Goal: Task Accomplishment & Management: Manage account settings

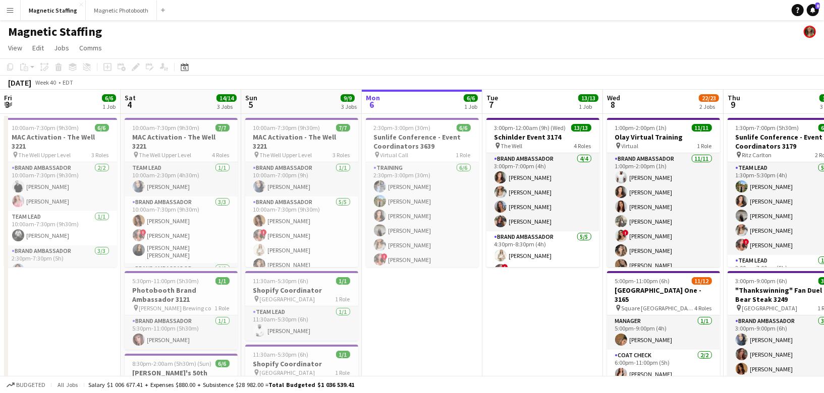
scroll to position [0, 294]
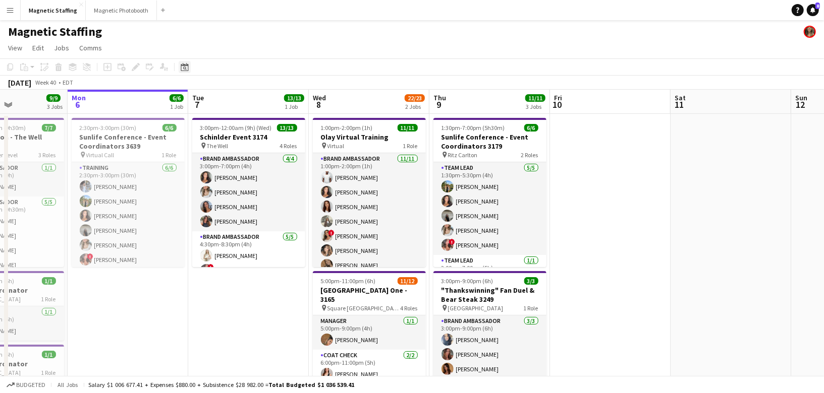
click at [183, 70] on icon "Date picker" at bounding box center [185, 67] width 8 height 8
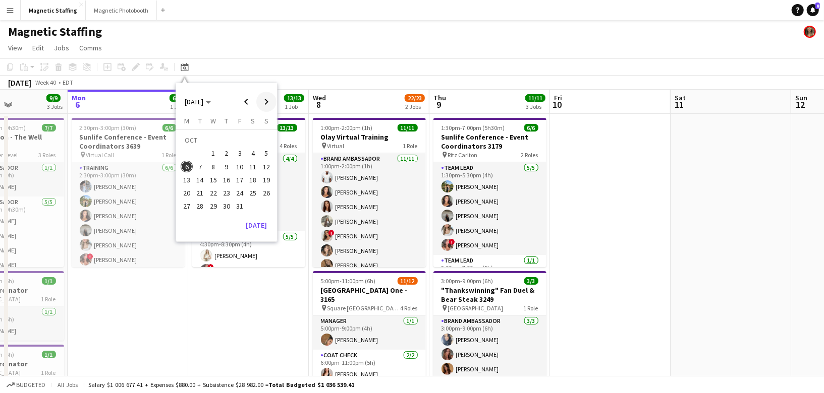
click at [268, 102] on span "Next month" at bounding box center [266, 102] width 20 height 20
click at [211, 158] on span "5" at bounding box center [213, 156] width 12 height 12
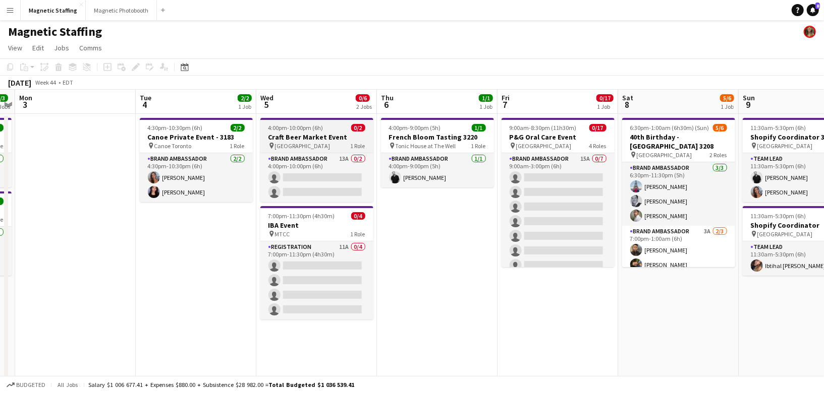
click at [272, 137] on h3 "Craft Beer Market Event" at bounding box center [316, 137] width 113 height 9
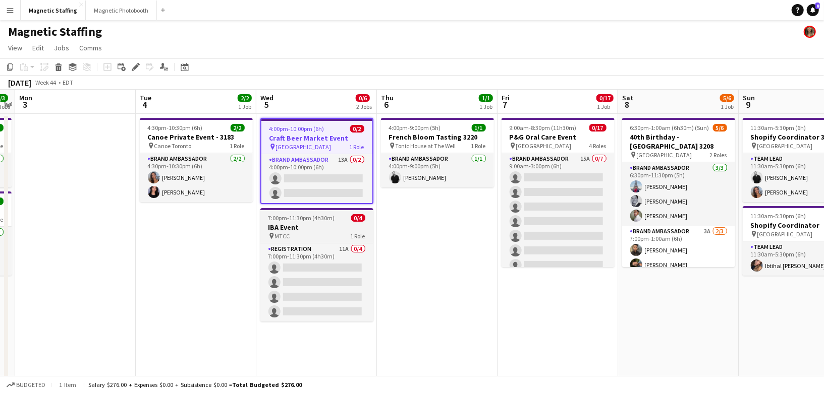
click at [283, 223] on h3 "IBA Event" at bounding box center [316, 227] width 113 height 9
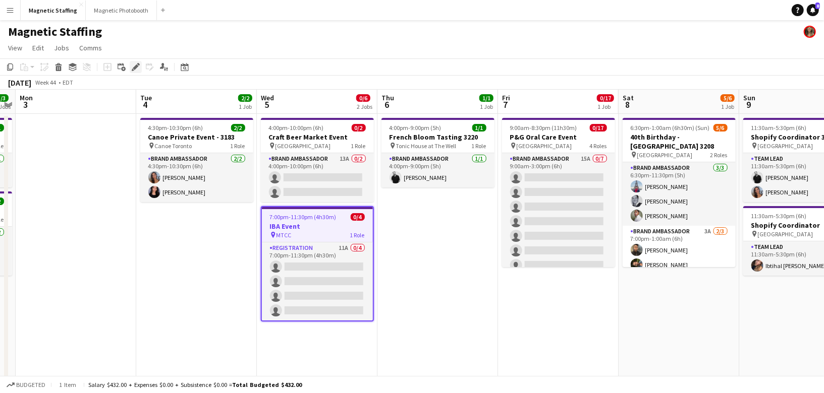
click at [136, 66] on icon at bounding box center [136, 68] width 6 height 6
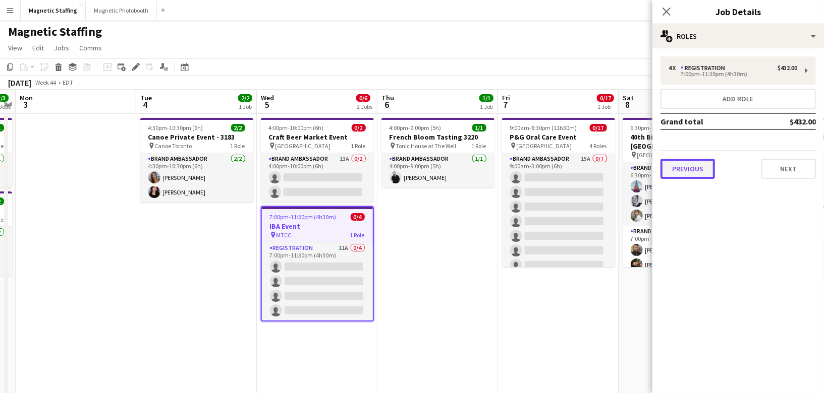
click at [679, 174] on button "Previous" at bounding box center [687, 169] width 54 height 20
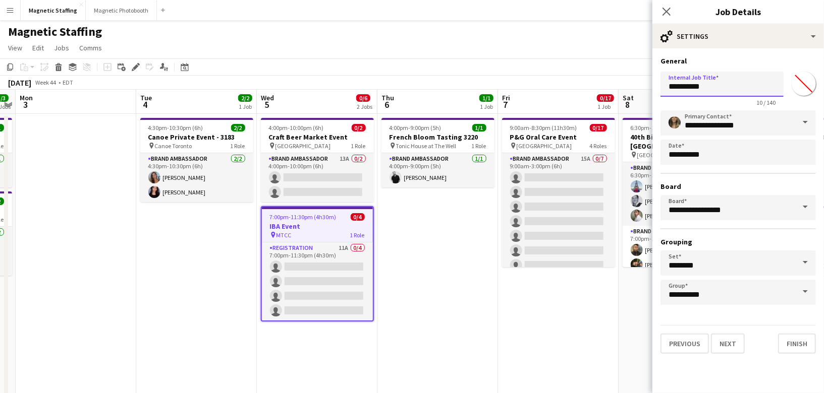
click at [737, 88] on input "*********" at bounding box center [721, 84] width 123 height 25
type input "**********"
click at [794, 346] on button "Finish" at bounding box center [797, 344] width 38 height 20
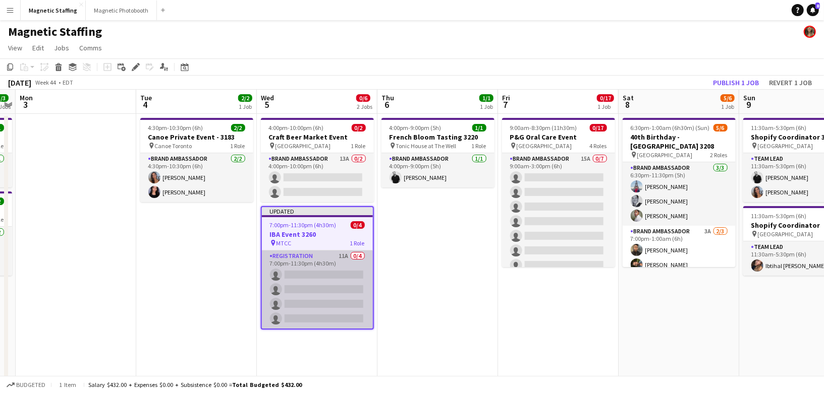
click at [300, 301] on app-card-role "Registration 11A 0/4 7:00pm-11:30pm (4h30m) single-neutral-actions single-neutr…" at bounding box center [317, 290] width 111 height 78
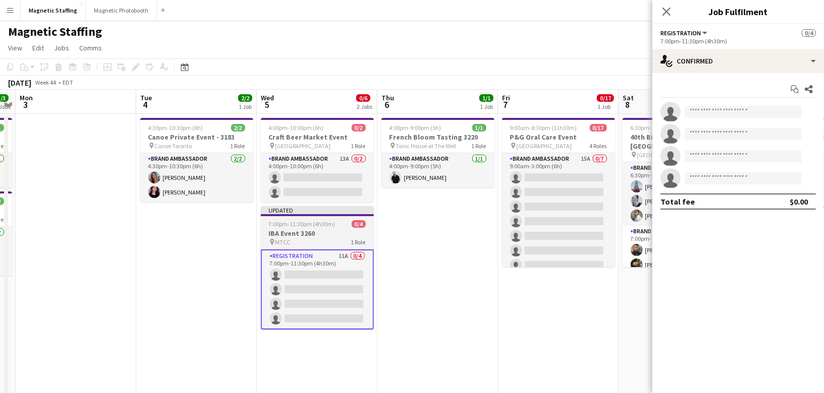
click at [299, 224] on span "7:00pm-11:30pm (4h30m)" at bounding box center [302, 224] width 67 height 8
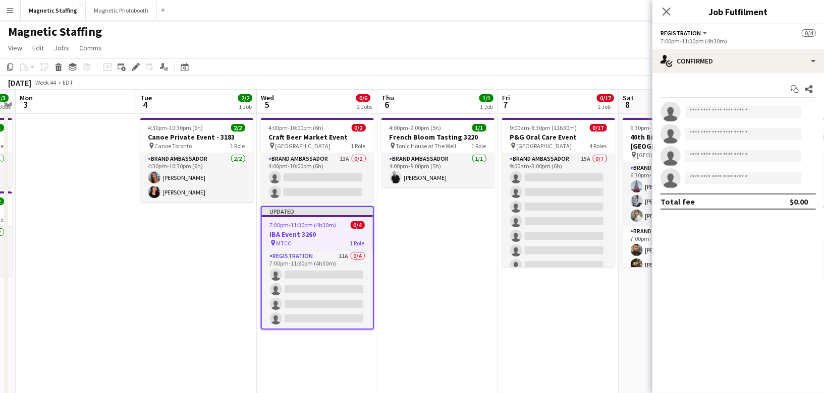
scroll to position [0, 346]
click at [137, 68] on icon "Edit" at bounding box center [136, 67] width 8 height 8
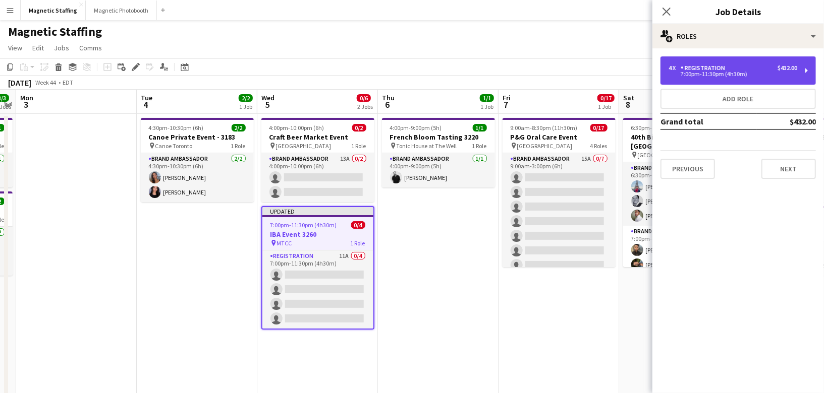
click at [752, 68] on div "4 x Registration $432.00" at bounding box center [732, 68] width 129 height 7
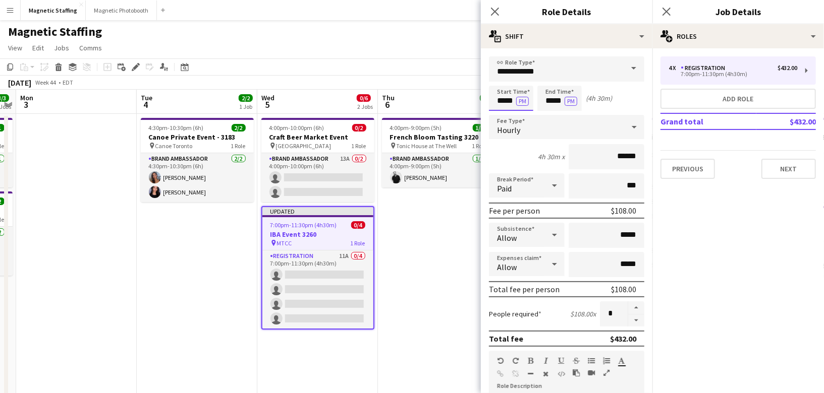
click at [514, 102] on input "*****" at bounding box center [511, 98] width 44 height 25
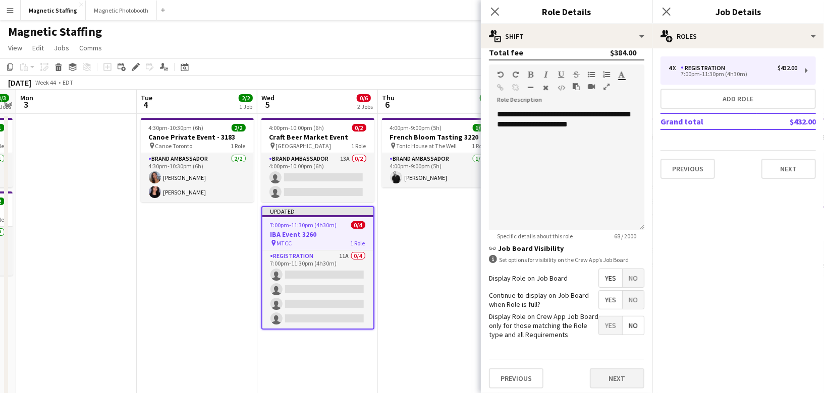
type input "*****"
click at [615, 373] on button "Next" at bounding box center [617, 379] width 54 height 20
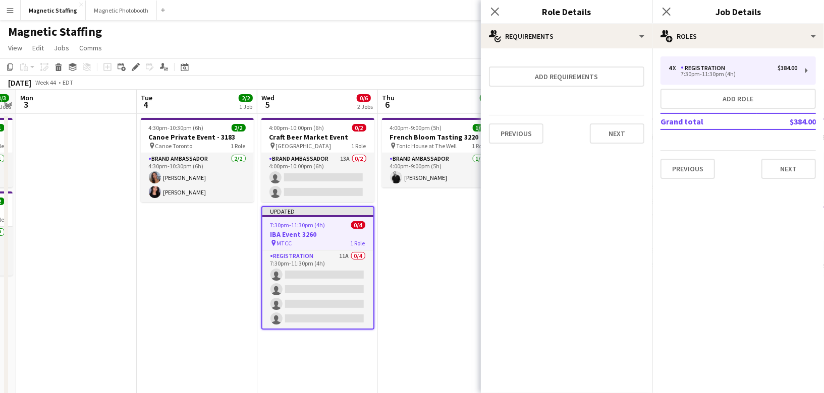
scroll to position [0, 0]
click at [619, 124] on button "Next" at bounding box center [617, 134] width 54 height 20
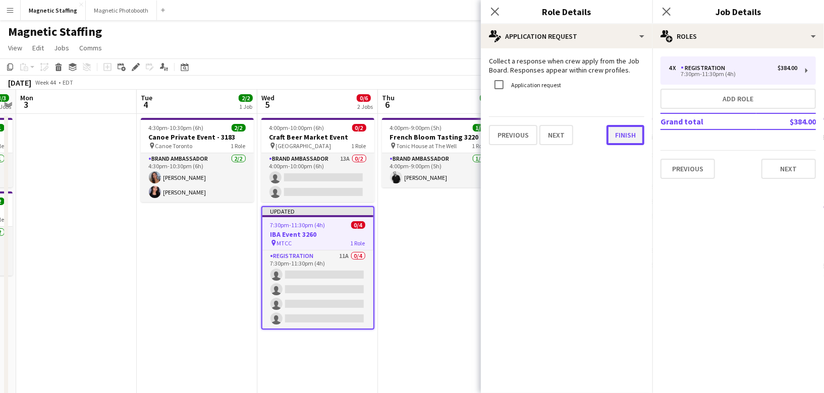
click at [618, 129] on button "Finish" at bounding box center [625, 135] width 38 height 20
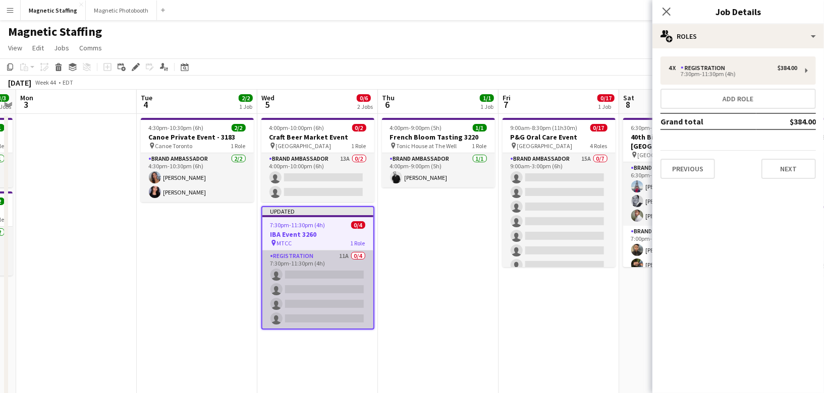
click at [318, 283] on app-card-role "Registration 11A 0/4 7:30pm-11:30pm (4h) single-neutral-actions single-neutral-…" at bounding box center [317, 290] width 111 height 78
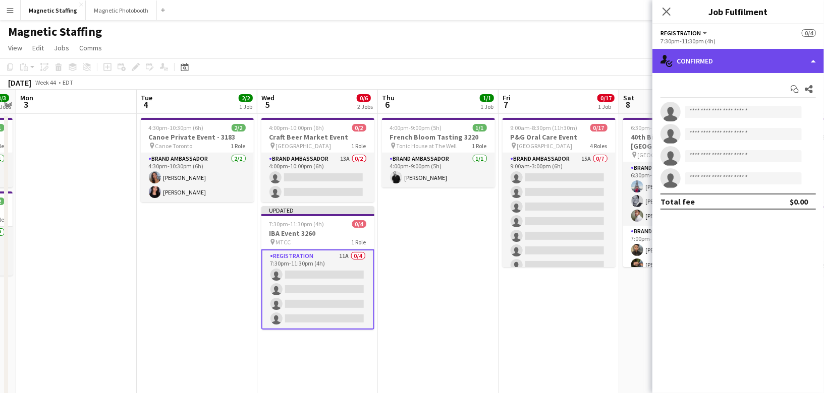
click at [693, 66] on div "single-neutral-actions-check-2 Confirmed" at bounding box center [738, 61] width 172 height 24
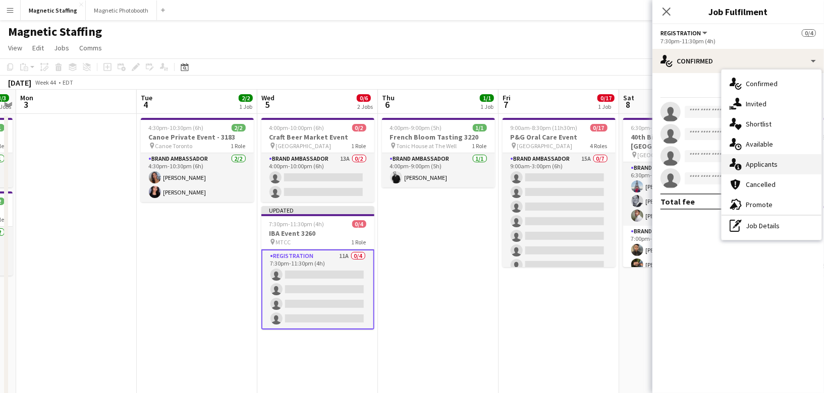
click at [734, 166] on icon "single-neutral-actions-information" at bounding box center [735, 164] width 12 height 12
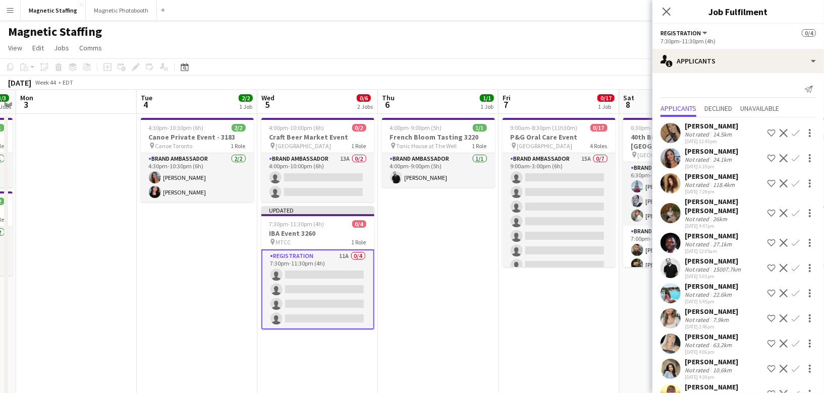
click at [791, 159] on button "Confirm" at bounding box center [795, 158] width 12 height 12
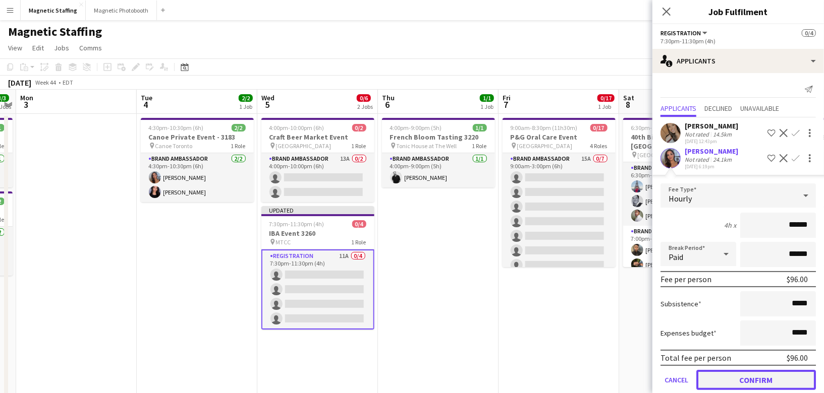
click at [749, 377] on button "Confirm" at bounding box center [756, 380] width 120 height 20
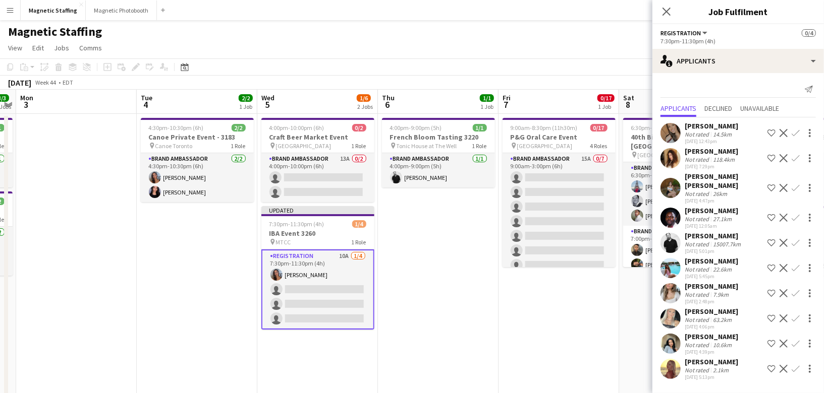
click at [783, 155] on app-icon "Decline" at bounding box center [783, 158] width 8 height 8
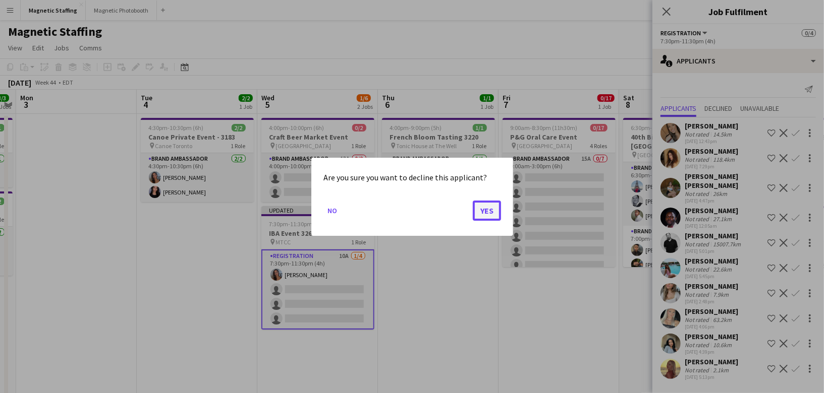
click at [487, 208] on button "Yes" at bounding box center [487, 210] width 28 height 20
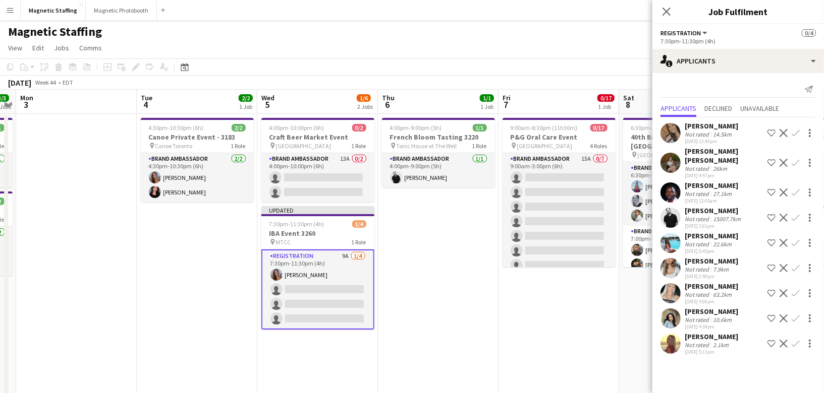
click at [794, 264] on app-icon "Confirm" at bounding box center [795, 268] width 8 height 8
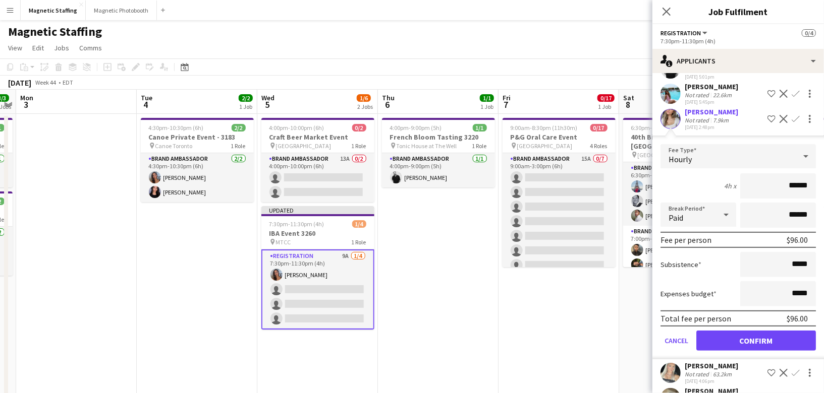
scroll to position [153, 0]
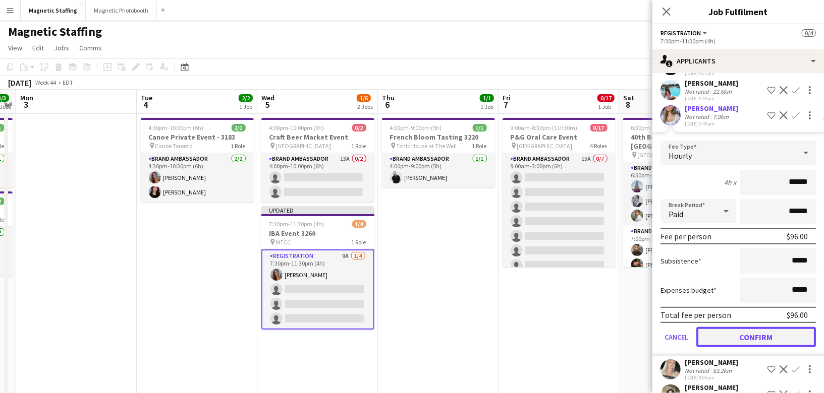
click at [721, 332] on button "Confirm" at bounding box center [756, 337] width 120 height 20
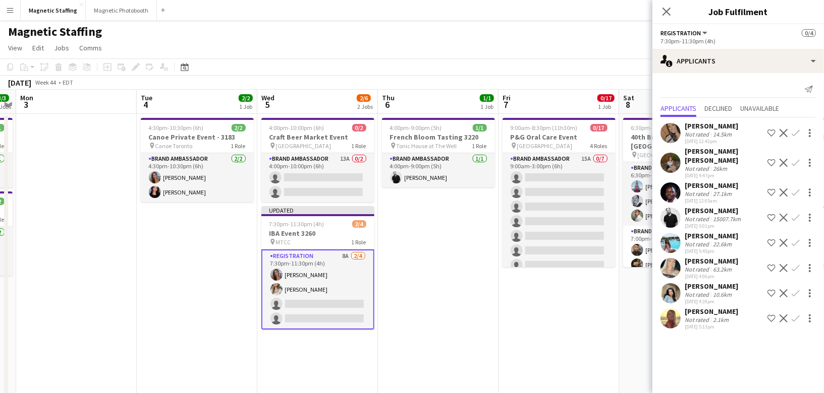
scroll to position [0, 0]
click at [792, 134] on app-icon "Confirm" at bounding box center [795, 133] width 8 height 8
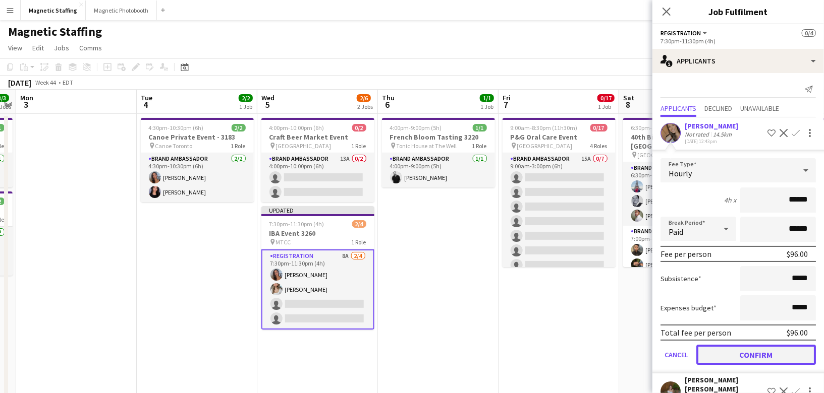
click at [715, 354] on button "Confirm" at bounding box center [756, 355] width 120 height 20
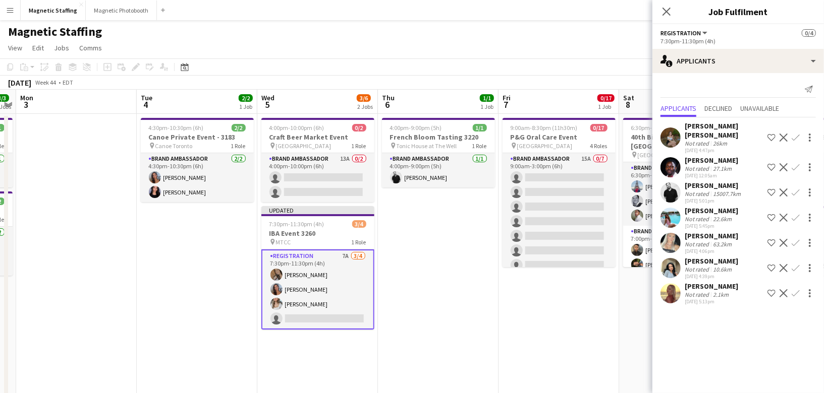
click at [795, 290] on app-icon "Confirm" at bounding box center [795, 294] width 8 height 8
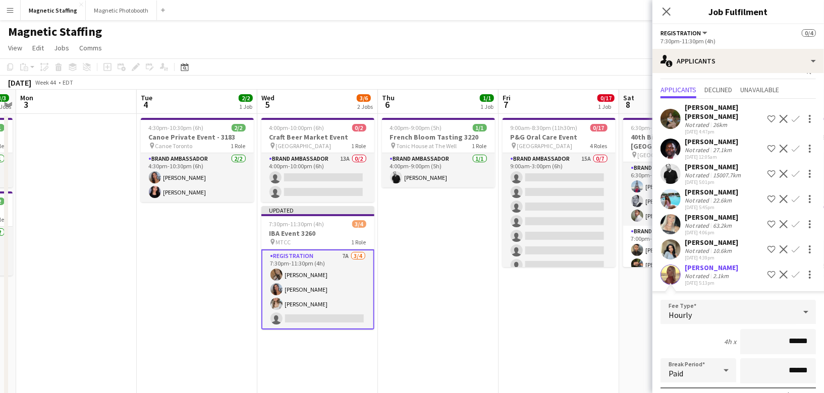
scroll to position [18, 0]
click at [795, 221] on app-icon "Confirm" at bounding box center [795, 225] width 8 height 8
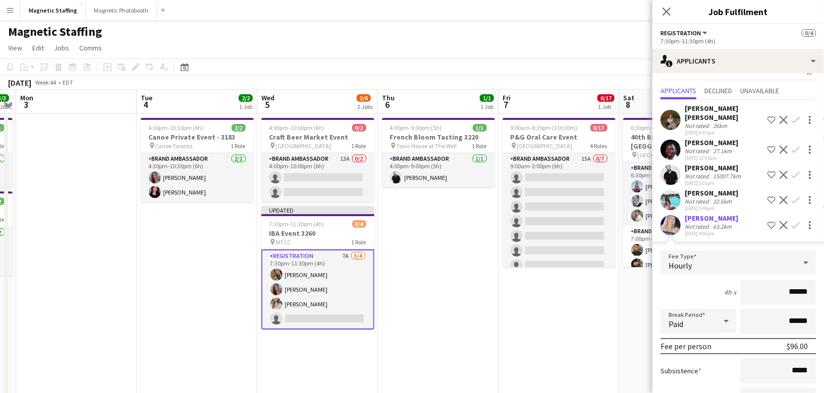
scroll to position [140, 0]
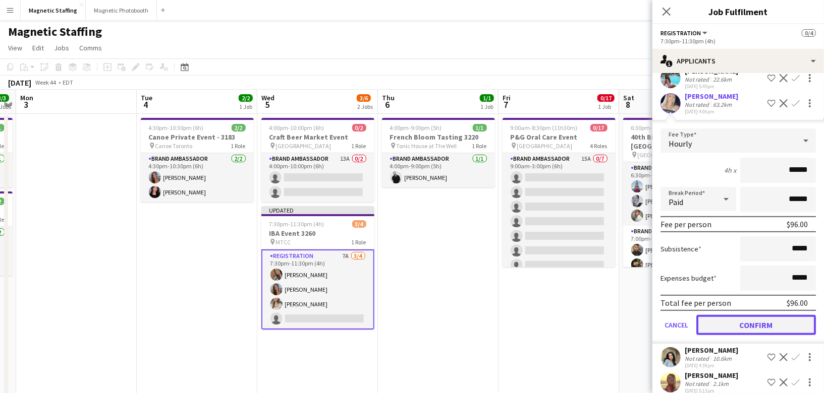
click at [721, 319] on button "Confirm" at bounding box center [756, 325] width 120 height 20
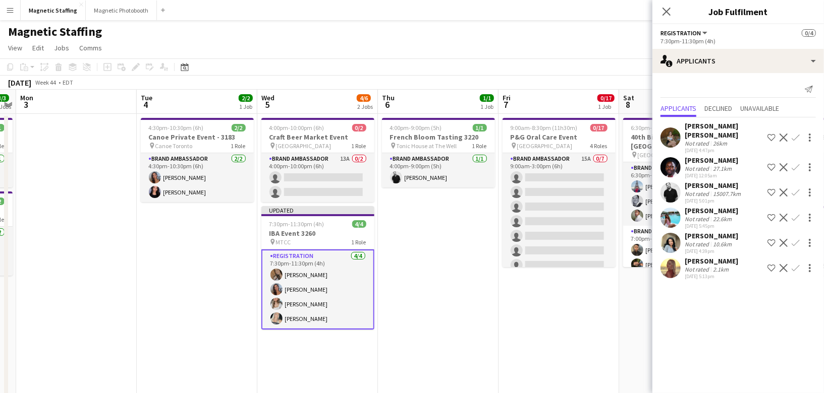
click at [574, 316] on app-date-cell "9:00am-8:30pm (11h30m) 0/17 P&G Oral Care Event pin Toronto 4 Roles Brand Ambas…" at bounding box center [558, 319] width 121 height 411
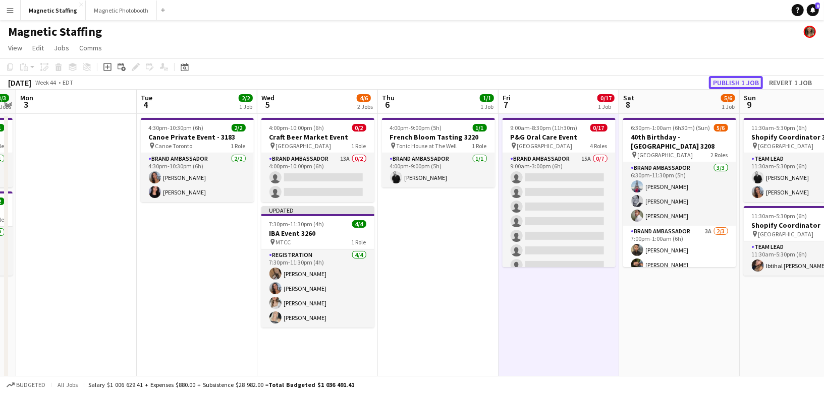
click at [740, 82] on button "Publish 1 job" at bounding box center [736, 82] width 54 height 13
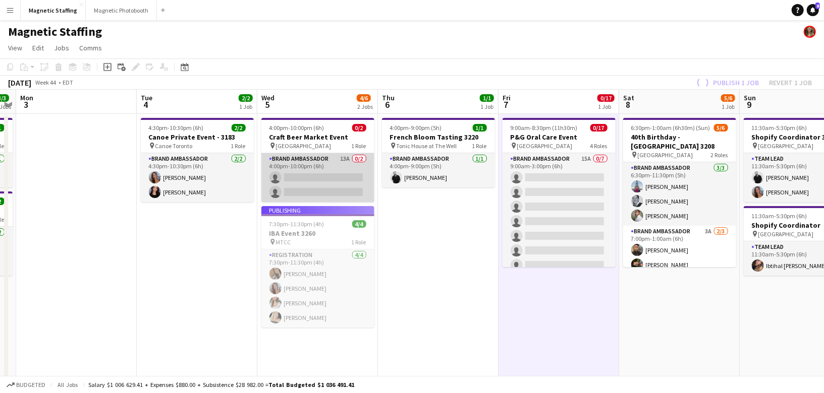
click at [312, 182] on app-card-role "Brand Ambassador 13A 0/2 4:00pm-10:00pm (6h) single-neutral-actions single-neut…" at bounding box center [317, 177] width 113 height 49
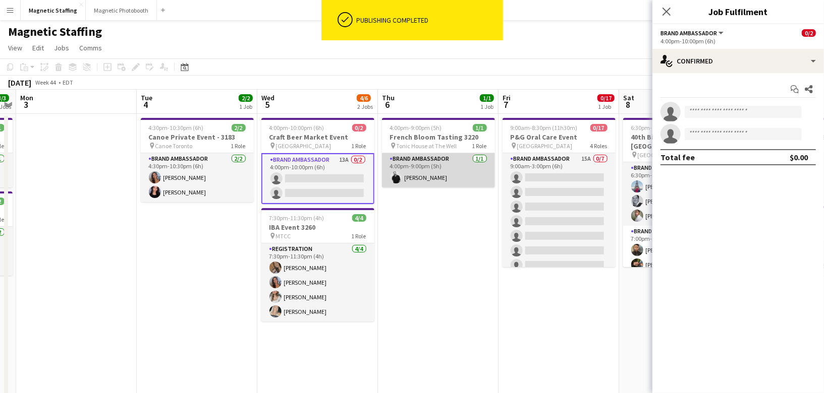
click at [443, 175] on app-card-role "Brand Ambassador [DATE] 4:00pm-9:00pm (5h) [PERSON_NAME]" at bounding box center [438, 170] width 113 height 34
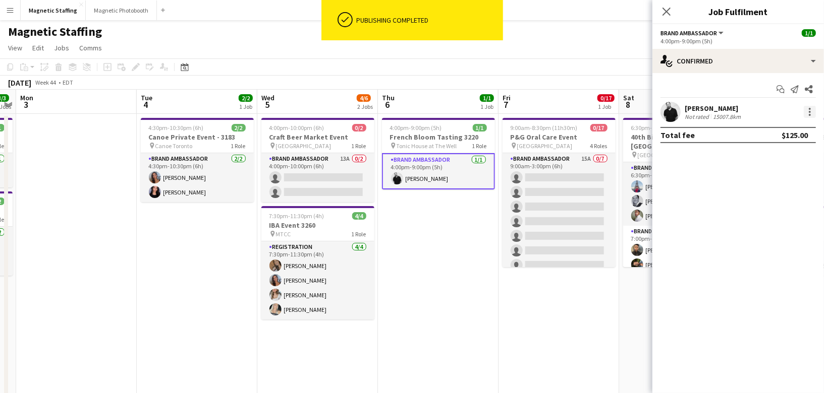
click at [813, 109] on div at bounding box center [810, 112] width 12 height 12
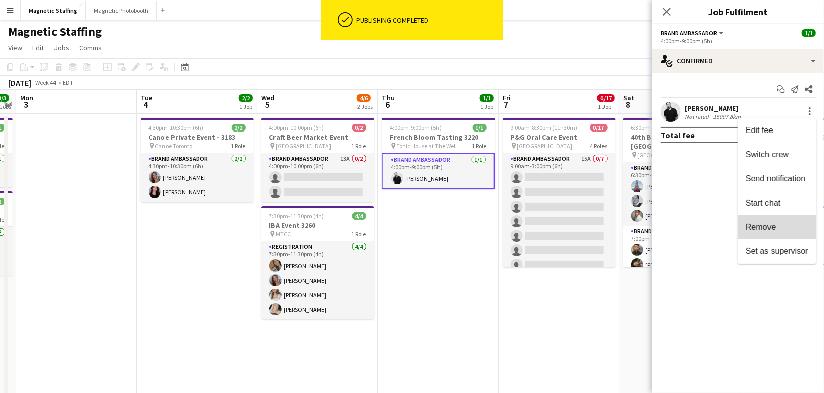
click at [778, 223] on button "Remove" at bounding box center [776, 227] width 79 height 24
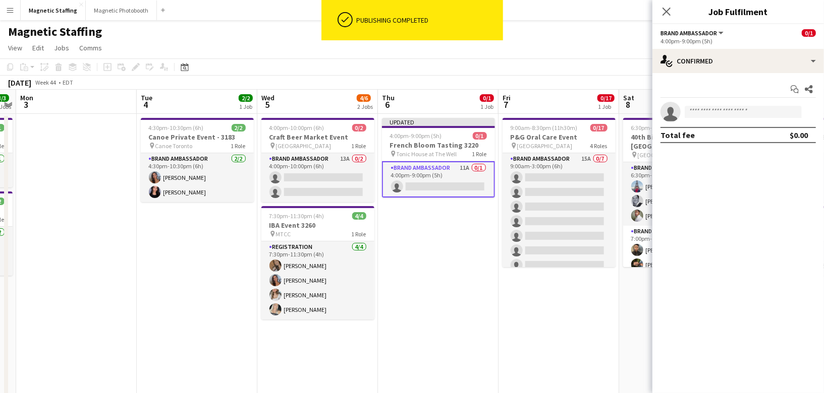
click at [462, 174] on app-card-role "Brand Ambassador 11A 0/1 4:00pm-9:00pm (5h) single-neutral-actions" at bounding box center [438, 179] width 113 height 36
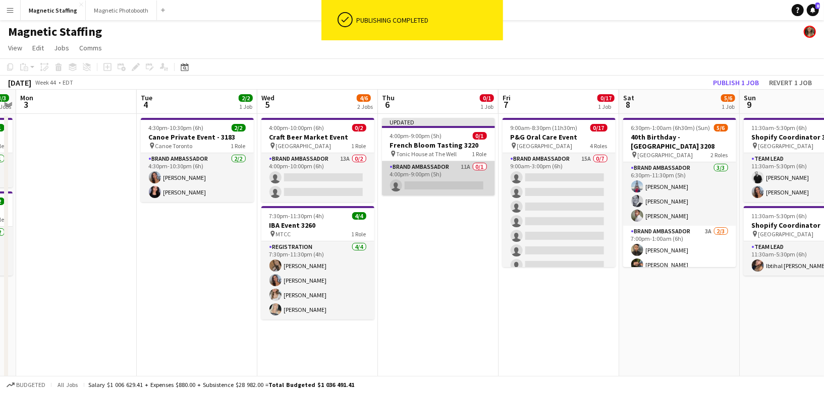
click at [451, 172] on app-card-role "Brand Ambassador 11A 0/1 4:00pm-9:00pm (5h) single-neutral-actions" at bounding box center [438, 178] width 113 height 34
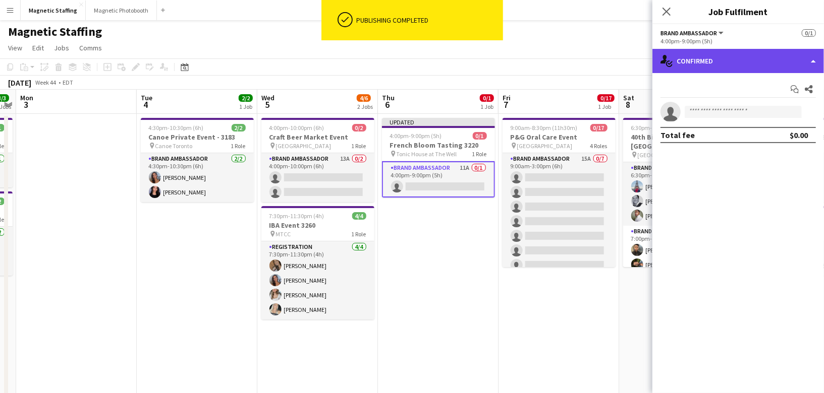
click at [758, 58] on div "single-neutral-actions-check-2 Confirmed" at bounding box center [738, 61] width 172 height 24
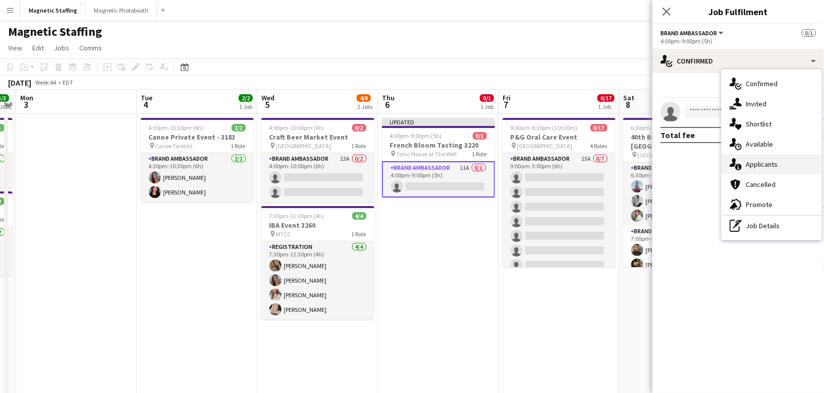
click at [759, 157] on div "single-neutral-actions-information Applicants" at bounding box center [771, 164] width 100 height 20
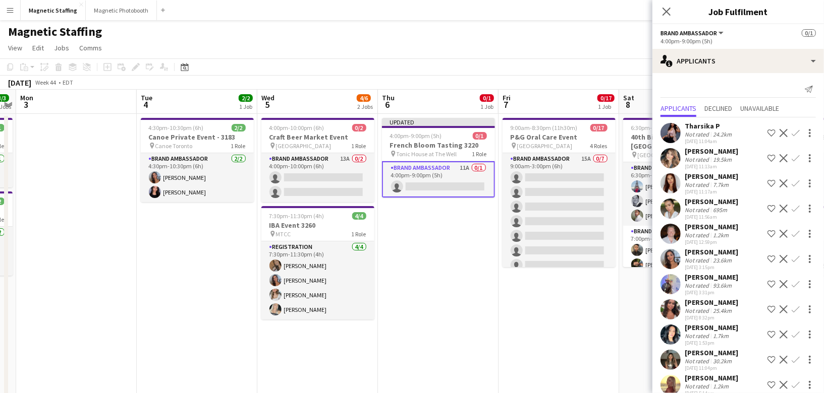
scroll to position [22, 0]
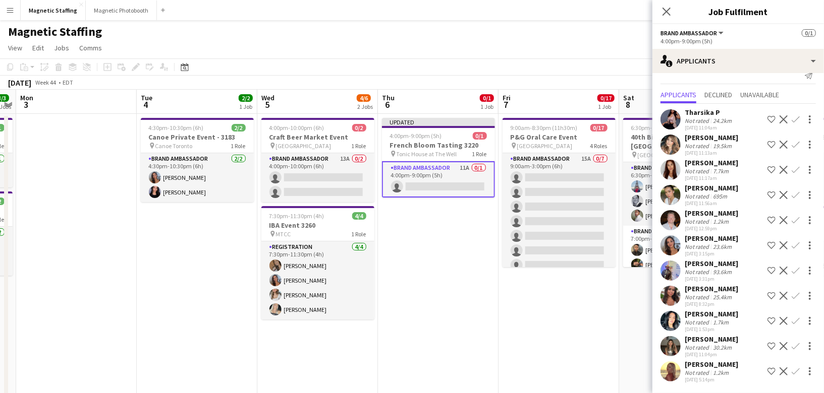
click at [794, 245] on app-icon "Confirm" at bounding box center [795, 246] width 8 height 8
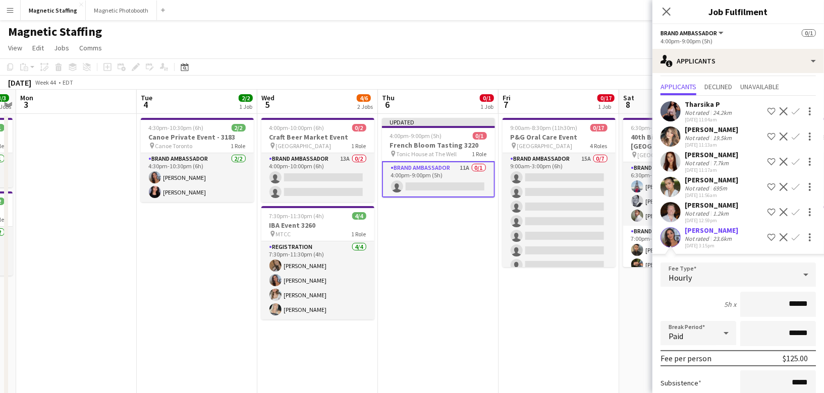
scroll to position [250, 0]
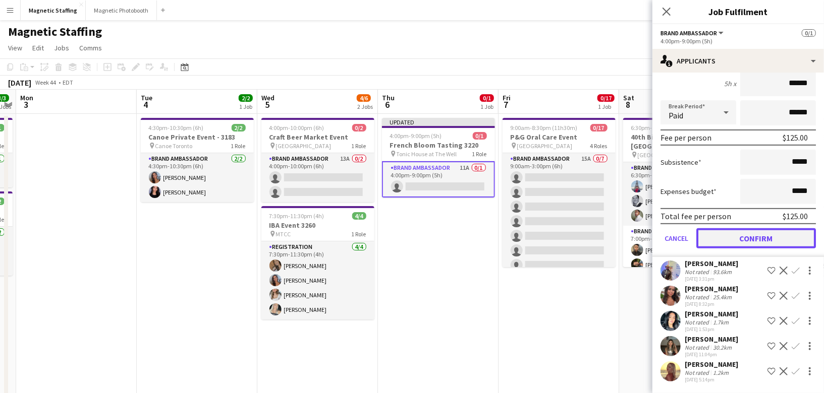
click at [747, 235] on button "Confirm" at bounding box center [756, 239] width 120 height 20
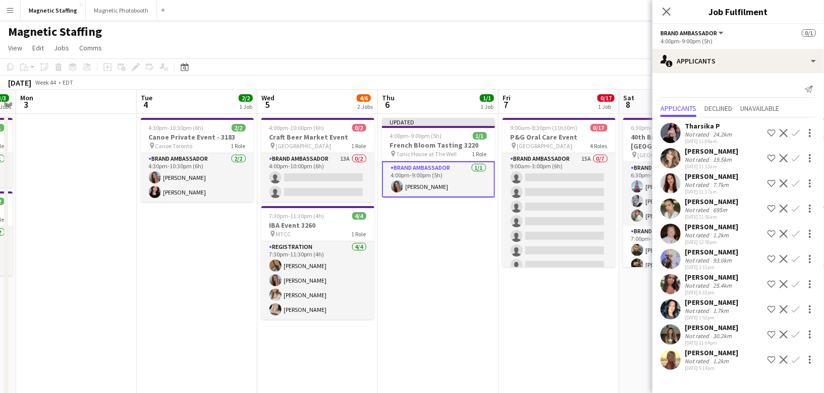
click at [548, 301] on app-date-cell "9:00am-8:30pm (11h30m) 0/17 P&G Oral Care Event pin Toronto 4 Roles Brand Ambas…" at bounding box center [558, 319] width 121 height 411
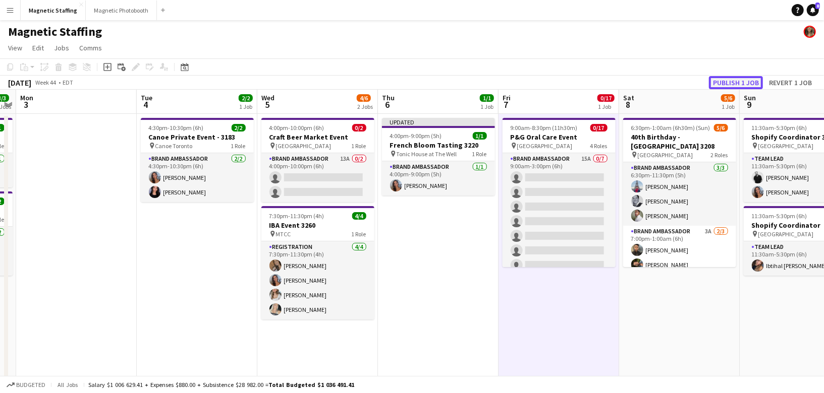
click at [740, 86] on button "Publish 1 job" at bounding box center [736, 82] width 54 height 13
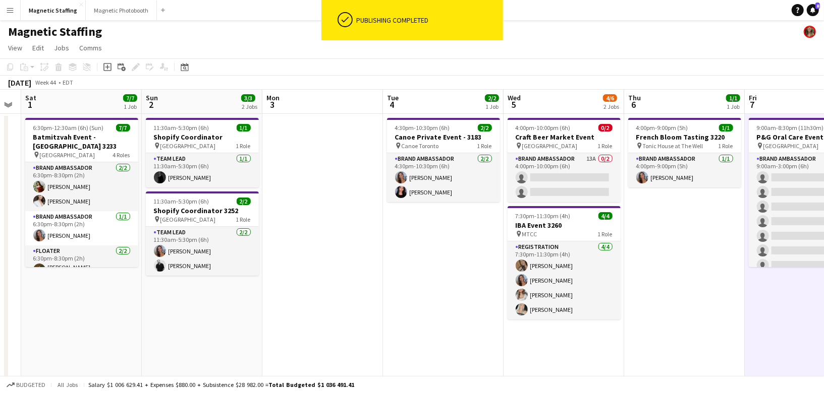
scroll to position [0, 289]
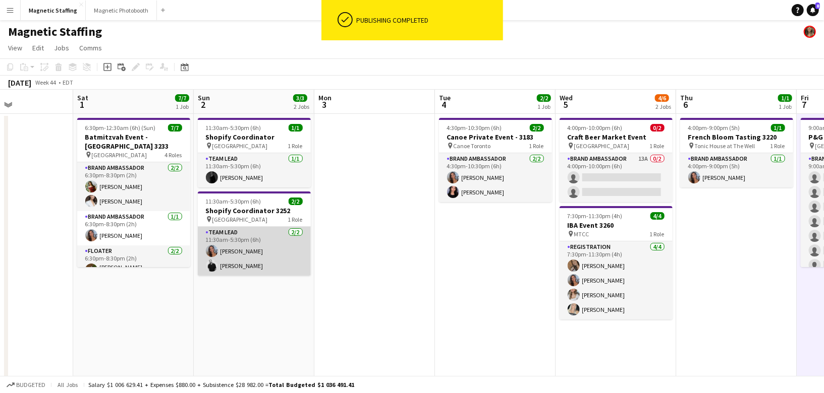
click at [222, 267] on app-card-role "Team Lead [DATE] 11:30am-5:30pm (6h) [PERSON_NAME] [PERSON_NAME]" at bounding box center [254, 251] width 113 height 49
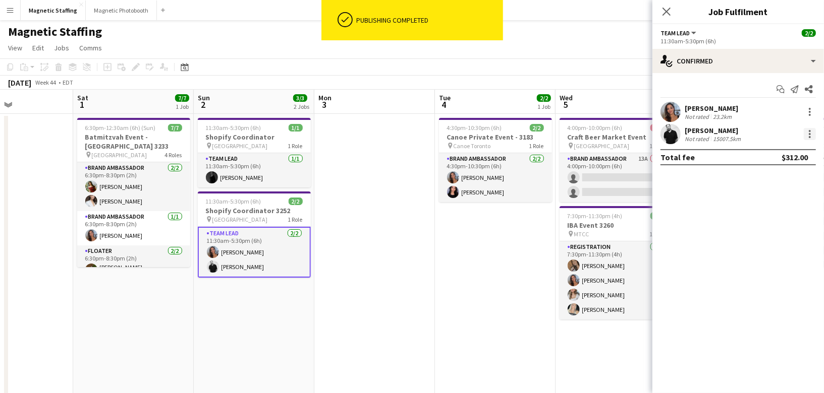
click at [815, 130] on div at bounding box center [810, 134] width 12 height 12
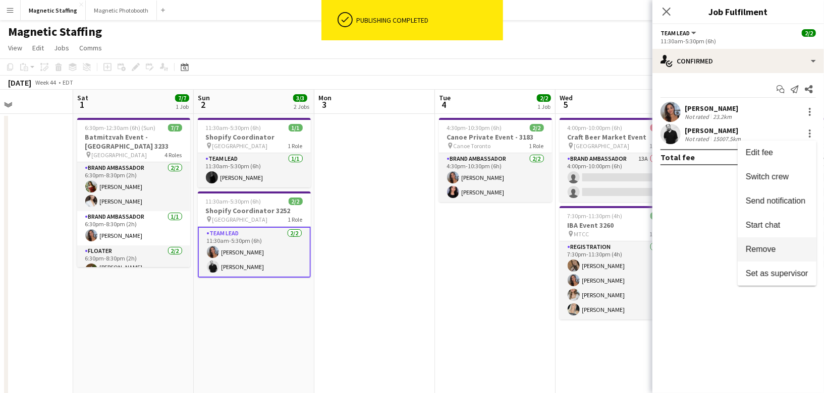
click at [772, 244] on button "Remove" at bounding box center [776, 250] width 79 height 24
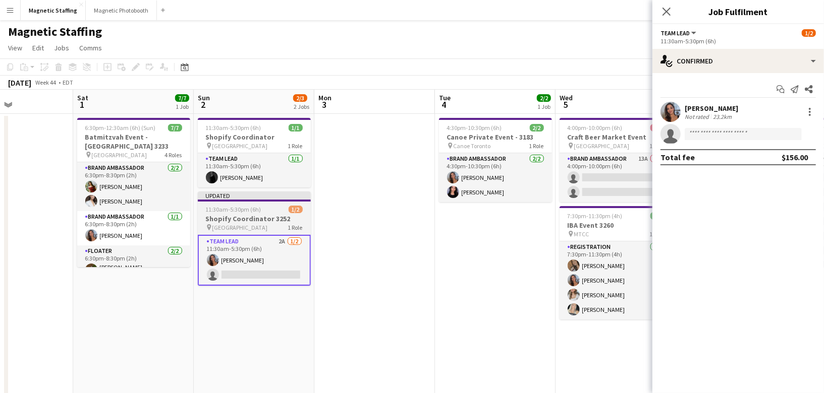
click at [236, 210] on span "11:30am-5:30pm (6h)" at bounding box center [233, 210] width 55 height 8
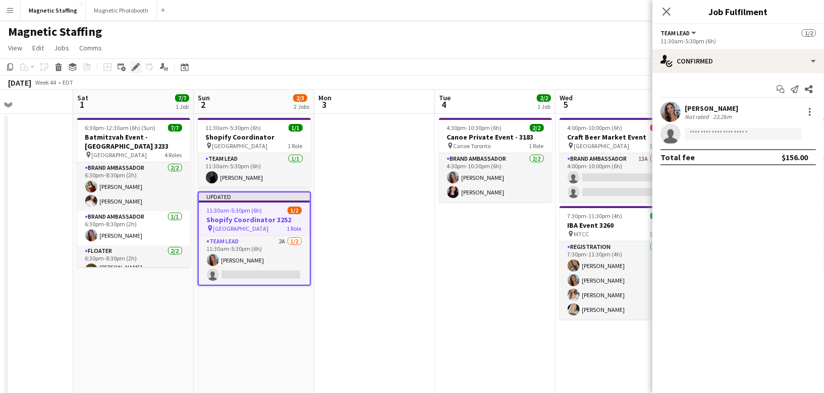
click at [130, 70] on div "Edit" at bounding box center [136, 67] width 12 height 12
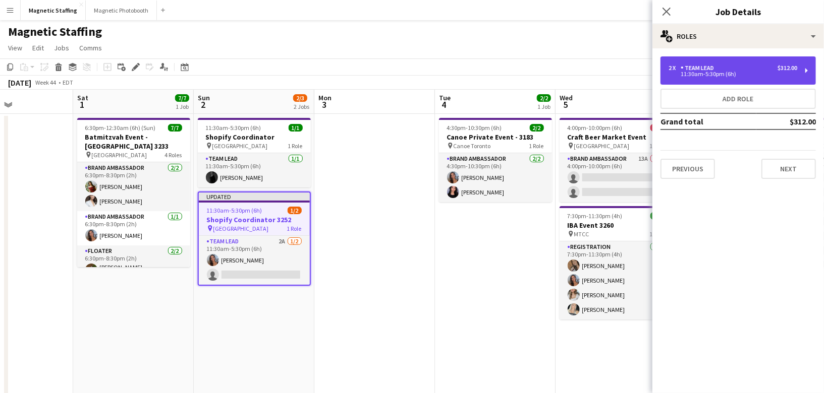
click at [794, 72] on div "11:30am-5:30pm (6h)" at bounding box center [732, 74] width 129 height 5
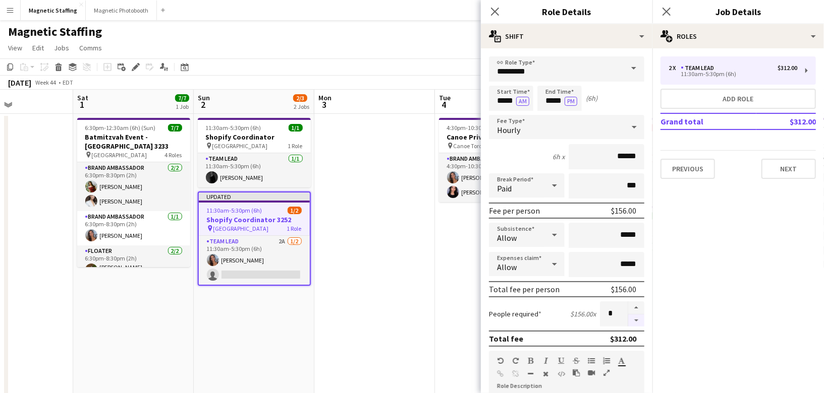
click at [640, 316] on button "button" at bounding box center [636, 321] width 16 height 13
type input "*"
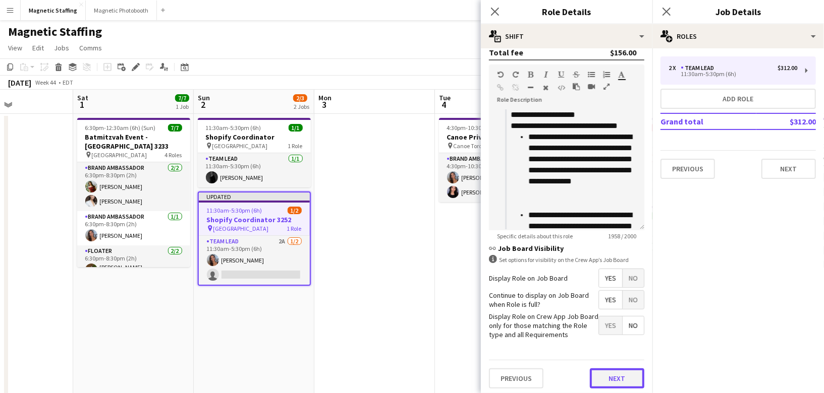
click at [623, 375] on button "Next" at bounding box center [617, 379] width 54 height 20
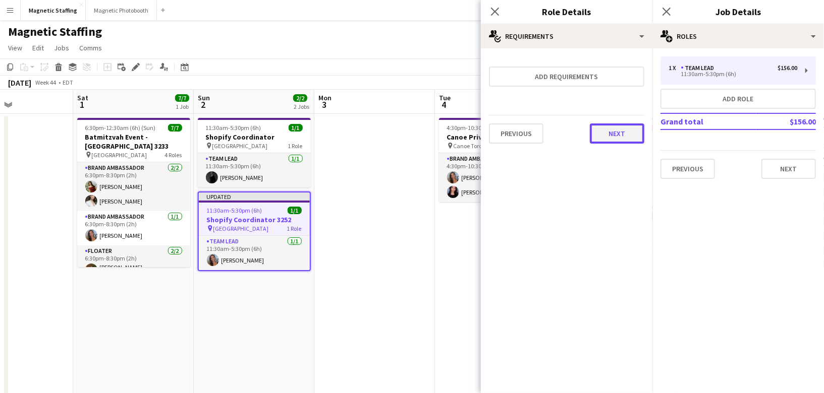
click at [621, 134] on button "Next" at bounding box center [617, 134] width 54 height 20
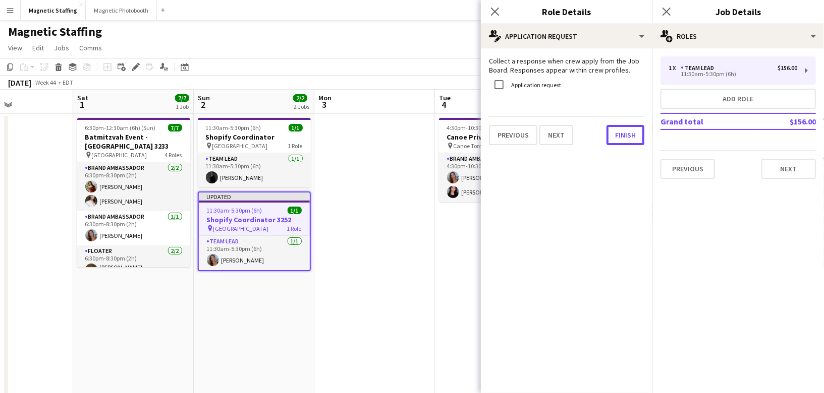
click at [621, 134] on button "Finish" at bounding box center [625, 135] width 38 height 20
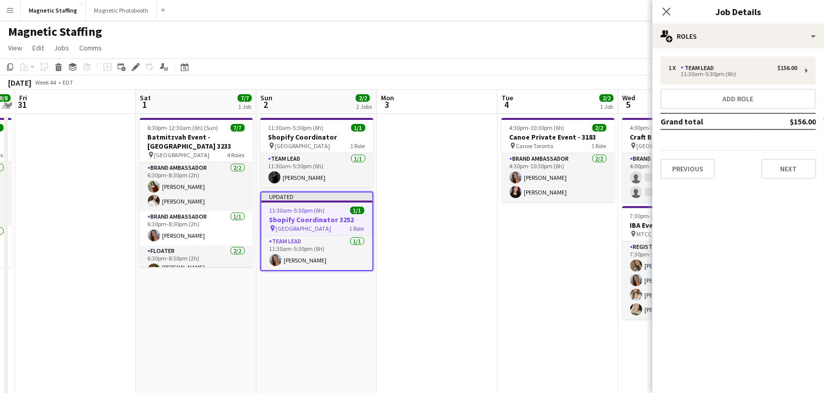
drag, startPoint x: 395, startPoint y: 275, endPoint x: 561, endPoint y: 246, distance: 168.5
click at [561, 245] on app-calendar-viewport "Wed 29 Thu 30 8/8 1 Job Fri 31 Sat 1 7/7 1 Job Sun 2 2/2 2 Jobs Mon 3 Tue 4 2/2…" at bounding box center [412, 330] width 824 height 481
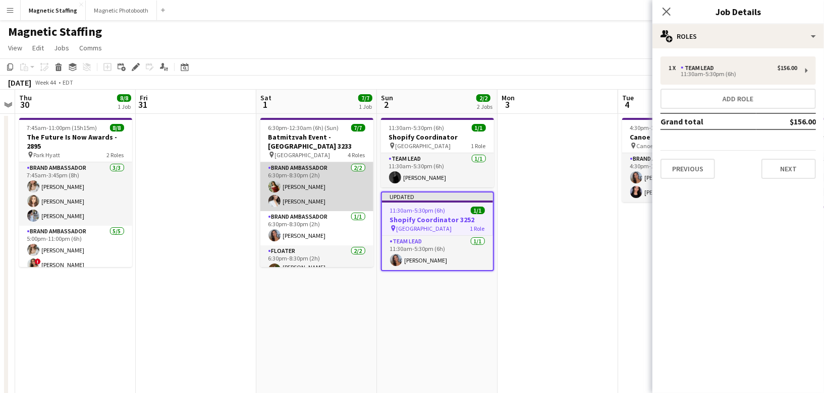
scroll to position [0, 227]
click at [358, 190] on app-card-role "Brand Ambassador [DATE] 6:30pm-8:30pm (2h) [PERSON_NAME] [PERSON_NAME]" at bounding box center [315, 186] width 113 height 49
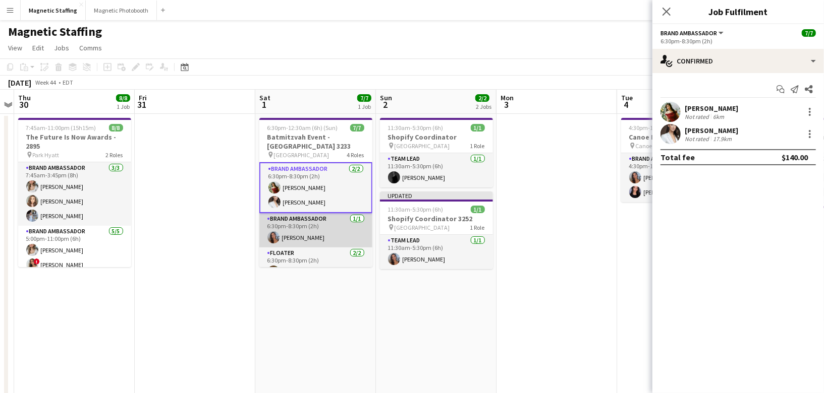
click at [321, 232] on app-card-role "Brand Ambassador [DATE] 6:30pm-8:30pm (2h) [PERSON_NAME]" at bounding box center [315, 230] width 113 height 34
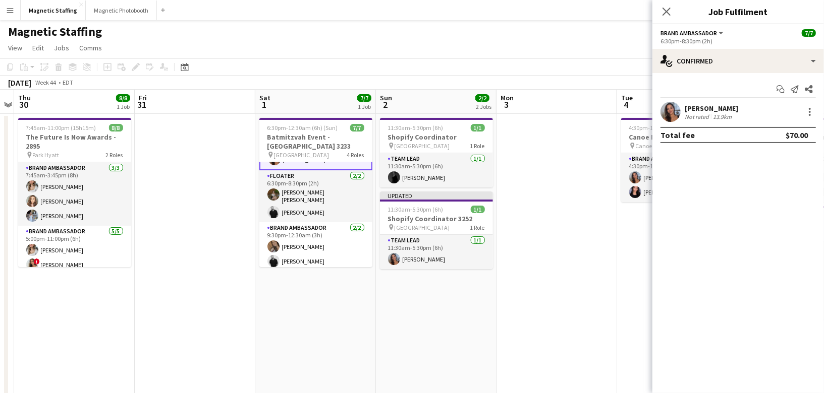
click at [303, 291] on app-date-cell "6:30pm-12:30am (6h) (Sun) 7/7 Batmitzvah Event - [GEOGRAPHIC_DATA] 3233 pin New…" at bounding box center [315, 319] width 121 height 411
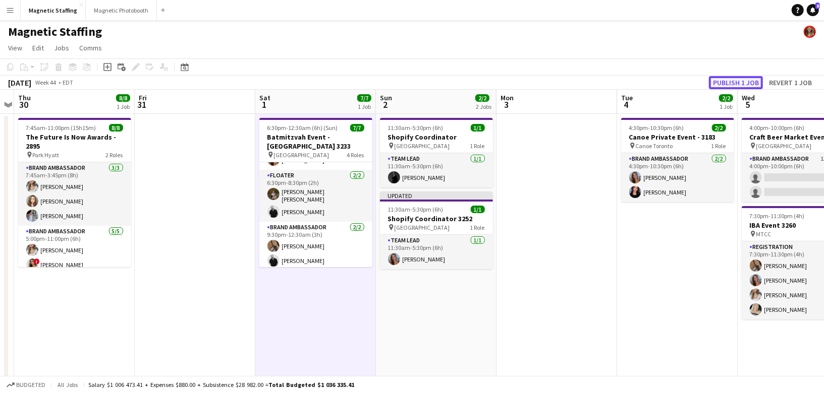
click at [729, 84] on button "Publish 1 job" at bounding box center [736, 82] width 54 height 13
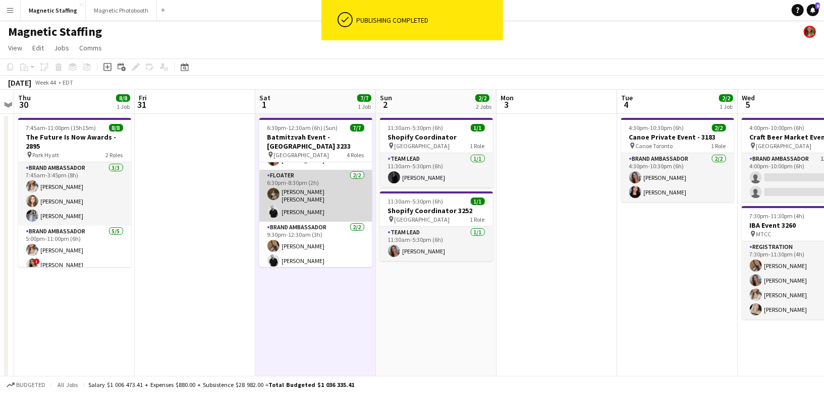
click at [310, 208] on app-card-role "Floater [DATE] 6:30pm-8:30pm (2h) [PERSON_NAME]-[PERSON_NAME]" at bounding box center [315, 196] width 113 height 52
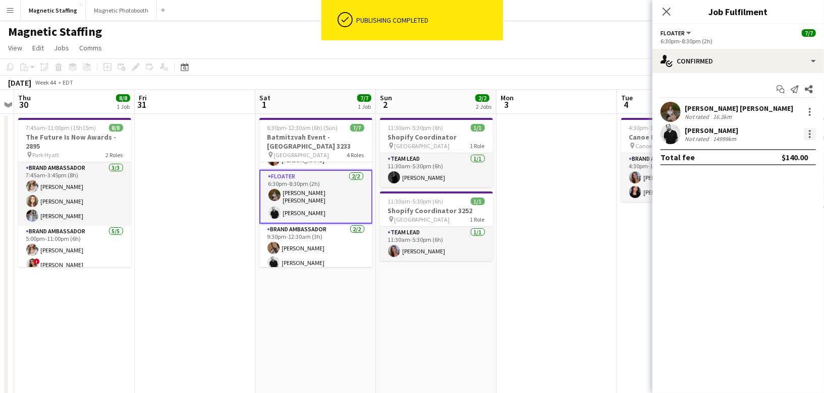
click at [806, 139] on div at bounding box center [810, 134] width 12 height 12
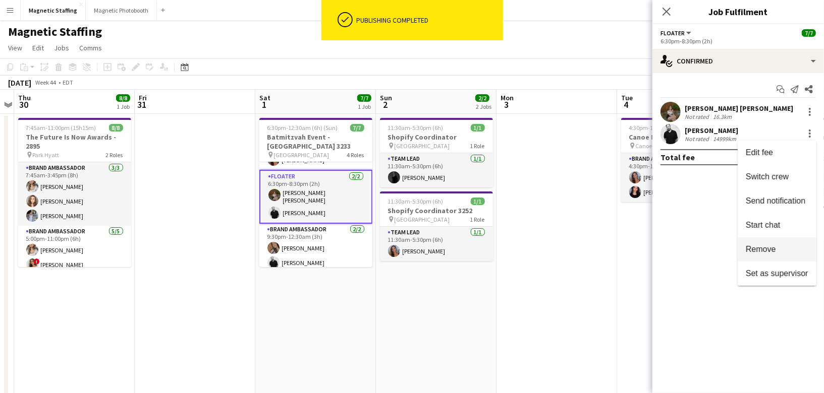
click at [755, 244] on button "Remove" at bounding box center [776, 250] width 79 height 24
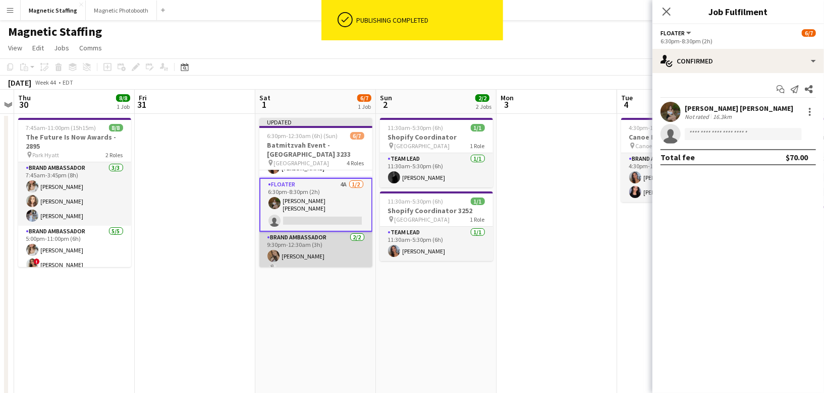
click at [316, 263] on app-card-role "Brand Ambassador [DATE] 9:30pm-12:30am (3h) [PERSON_NAME] [PERSON_NAME]" at bounding box center [315, 256] width 113 height 49
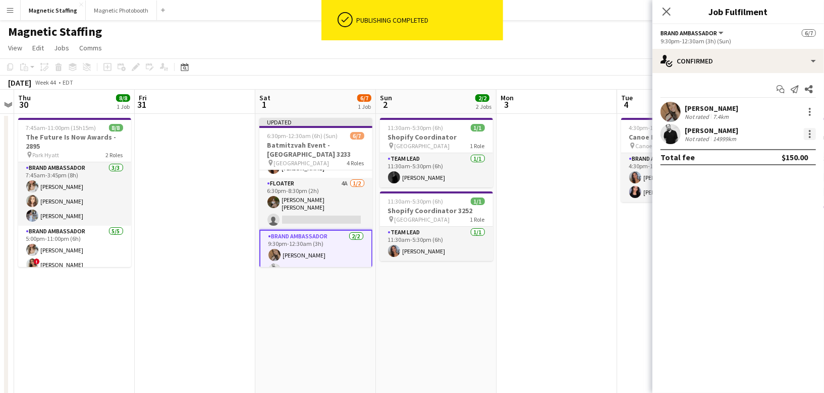
click at [811, 134] on div at bounding box center [810, 134] width 12 height 12
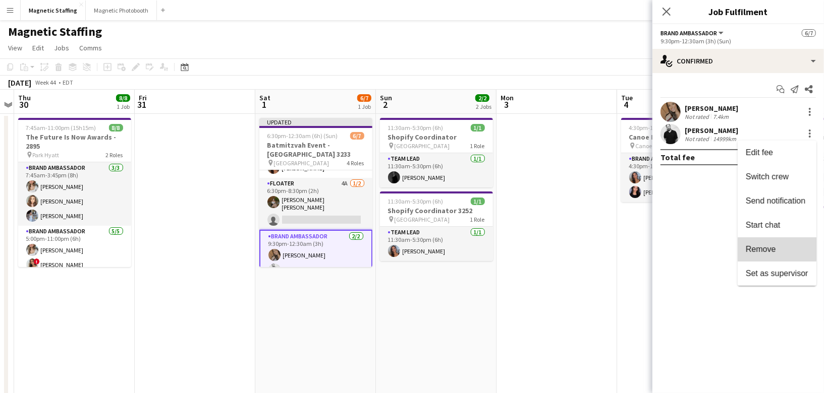
click at [761, 246] on span "Remove" at bounding box center [761, 249] width 30 height 9
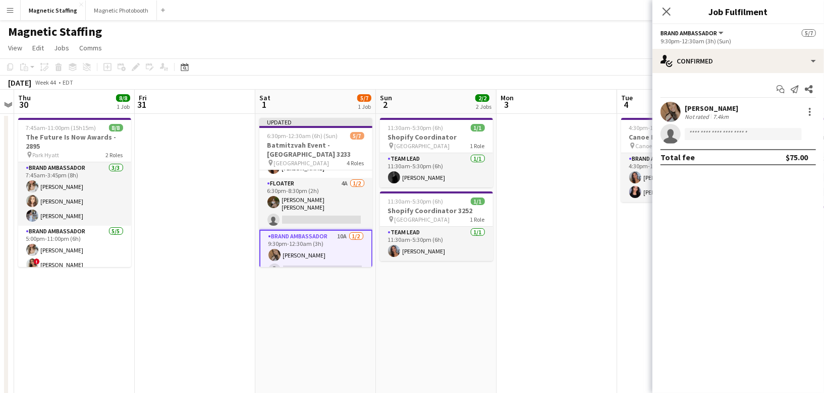
click at [468, 307] on app-date-cell "11:30am-5:30pm (6h) 1/1 Shopify Coordinator pin Montreal 1 Role Team Lead [DATE…" at bounding box center [436, 319] width 121 height 411
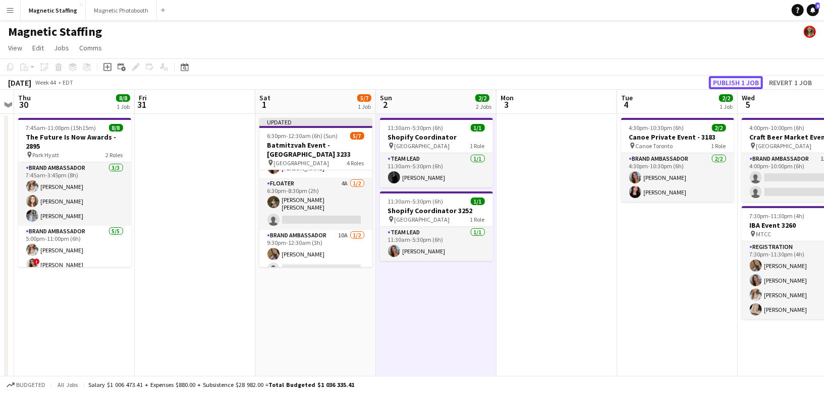
click at [728, 83] on button "Publish 1 job" at bounding box center [736, 82] width 54 height 13
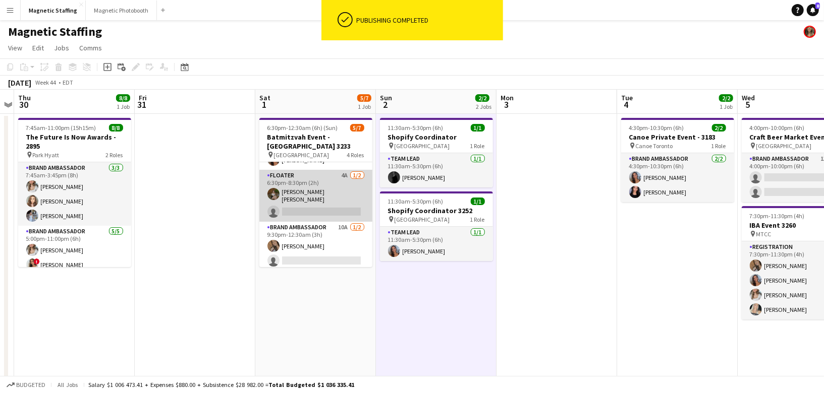
click at [312, 199] on app-card-role "Floater 4A [DATE] 6:30pm-8:30pm (2h) [PERSON_NAME] [PERSON_NAME] single-neutral…" at bounding box center [315, 196] width 113 height 52
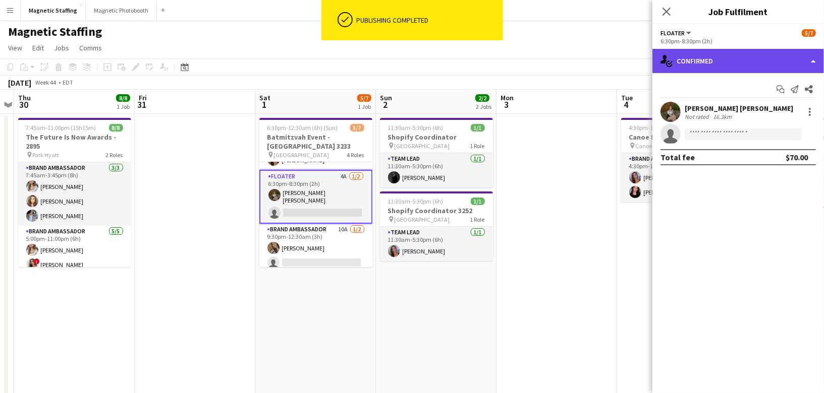
click at [712, 53] on div "single-neutral-actions-check-2 Confirmed" at bounding box center [738, 61] width 172 height 24
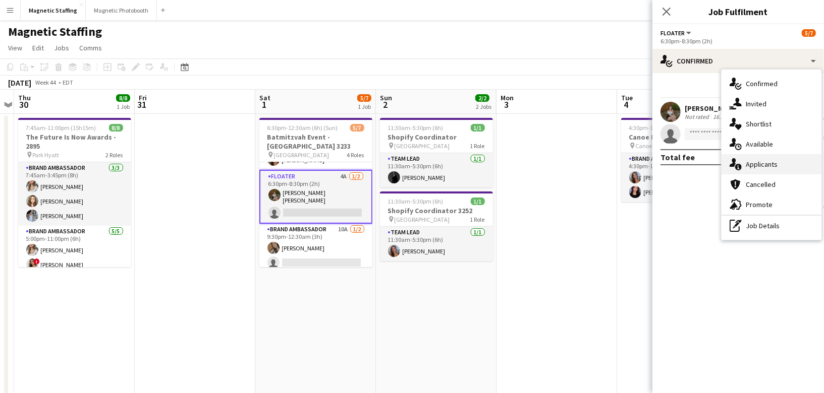
click at [738, 163] on icon "single-neutral-actions-information" at bounding box center [735, 164] width 12 height 12
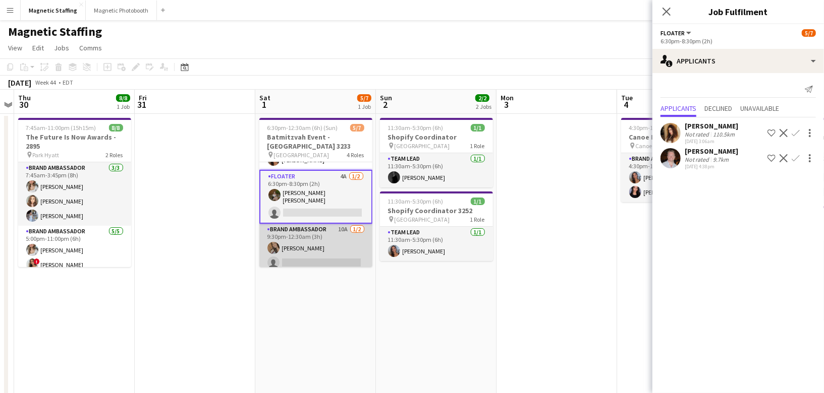
click at [281, 255] on app-card-role "Brand Ambassador 10A [DATE] 9:30pm-12:30am (3h) [PERSON_NAME] single-neutral-ac…" at bounding box center [315, 248] width 113 height 49
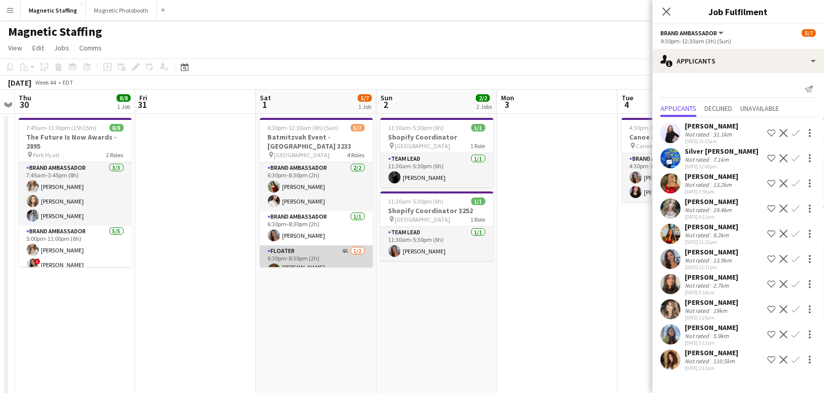
scroll to position [77, 0]
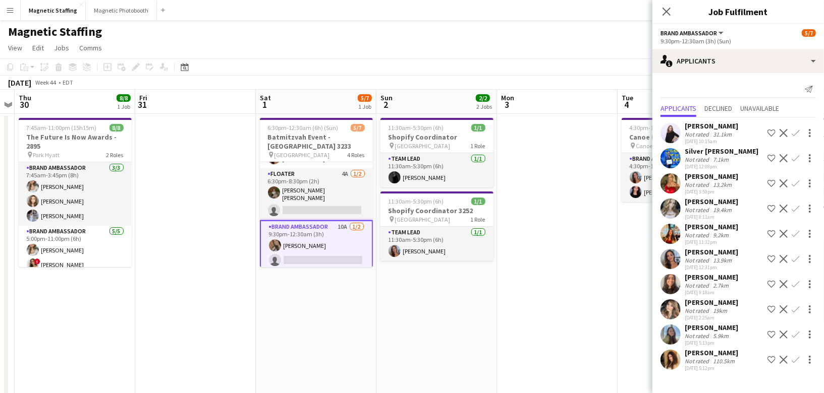
click at [794, 257] on app-icon "Confirm" at bounding box center [795, 259] width 8 height 8
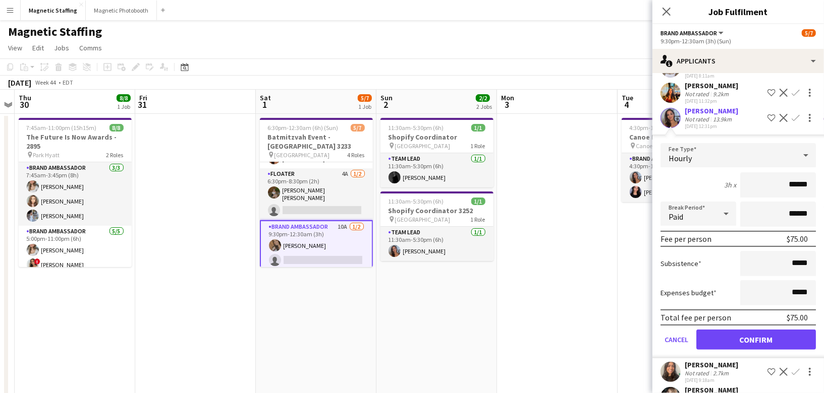
scroll to position [215, 0]
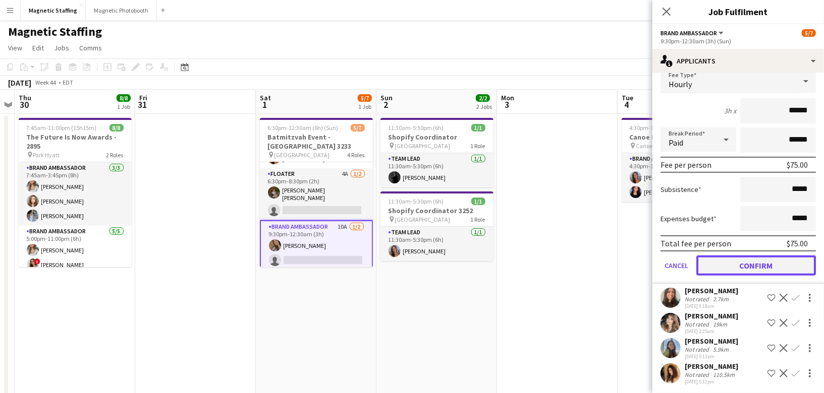
click at [755, 264] on button "Confirm" at bounding box center [756, 266] width 120 height 20
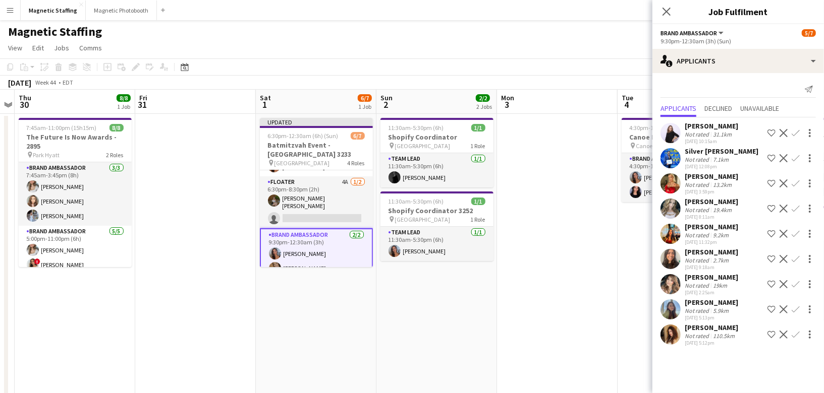
scroll to position [0, 0]
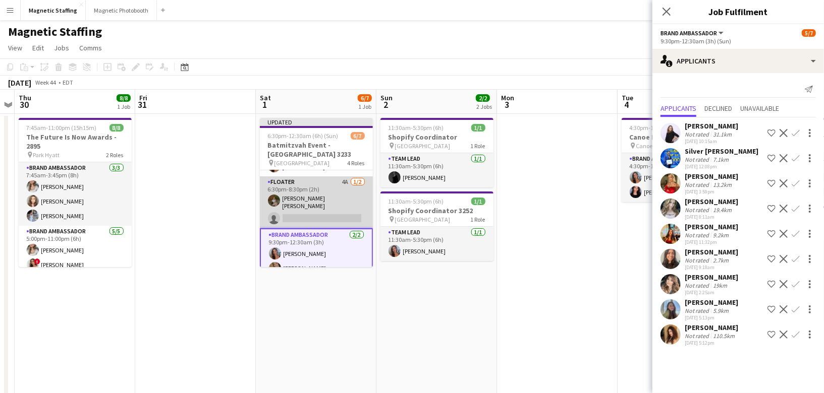
click at [361, 201] on app-card-role "Floater 4A [DATE] 6:30pm-8:30pm (2h) [PERSON_NAME] [PERSON_NAME] single-neutral…" at bounding box center [316, 203] width 113 height 52
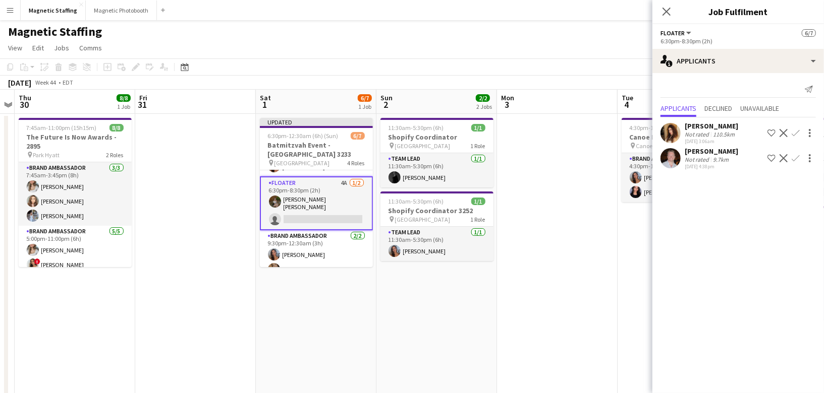
click at [794, 162] on app-icon "Confirm" at bounding box center [795, 158] width 8 height 8
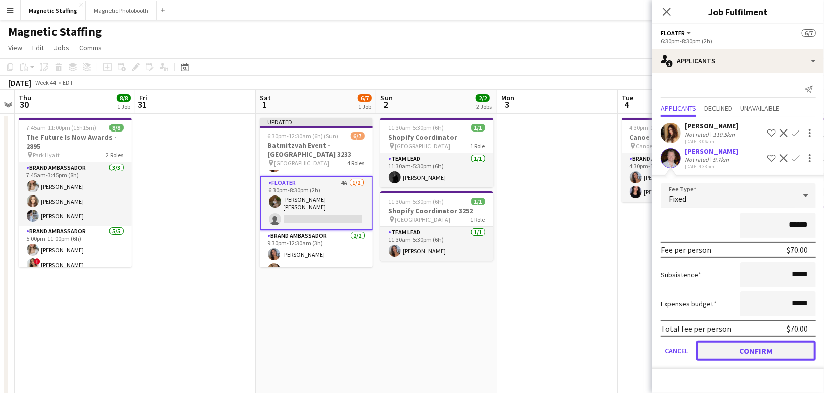
click at [728, 357] on button "Confirm" at bounding box center [756, 351] width 120 height 20
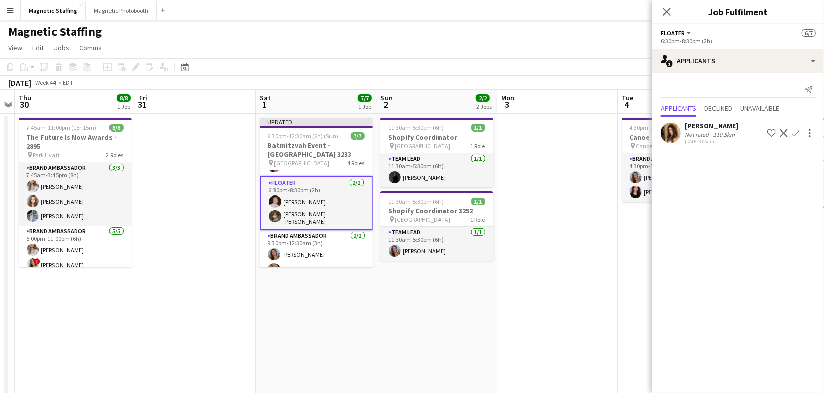
click at [568, 315] on app-date-cell at bounding box center [557, 319] width 121 height 411
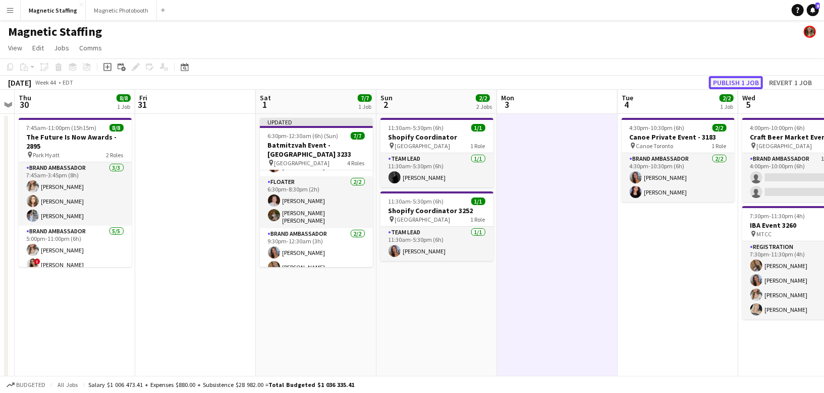
click at [728, 82] on button "Publish 1 job" at bounding box center [736, 82] width 54 height 13
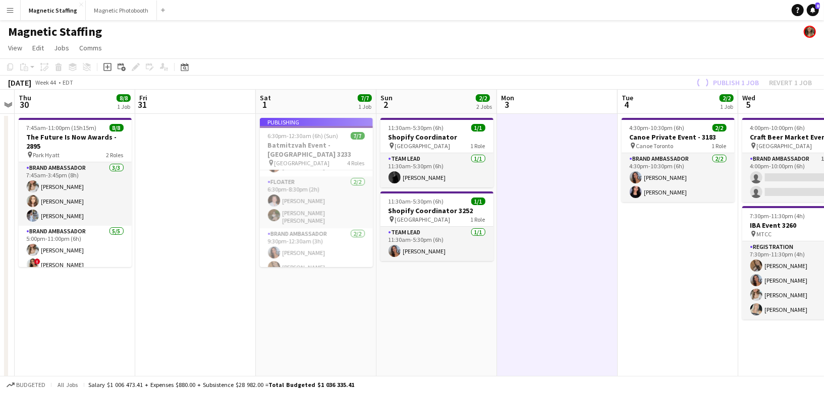
scroll to position [76, 0]
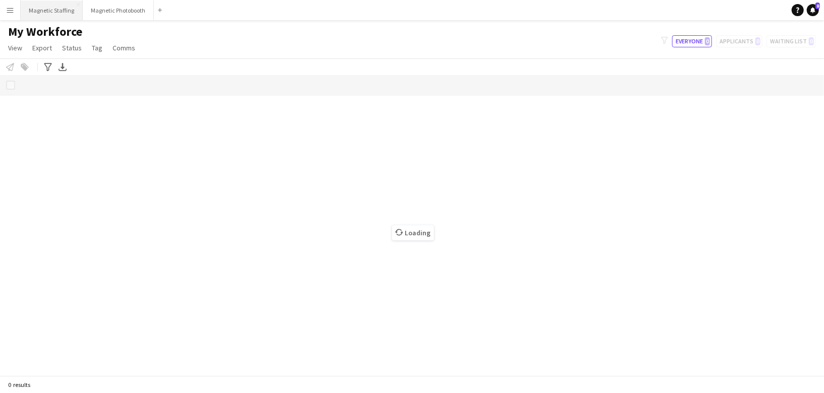
click at [35, 8] on button "Magnetic Staffing Close" at bounding box center [52, 11] width 62 height 20
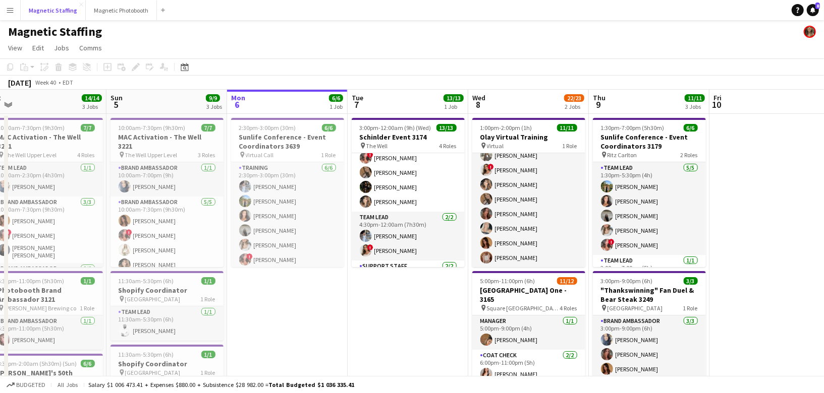
scroll to position [154, 0]
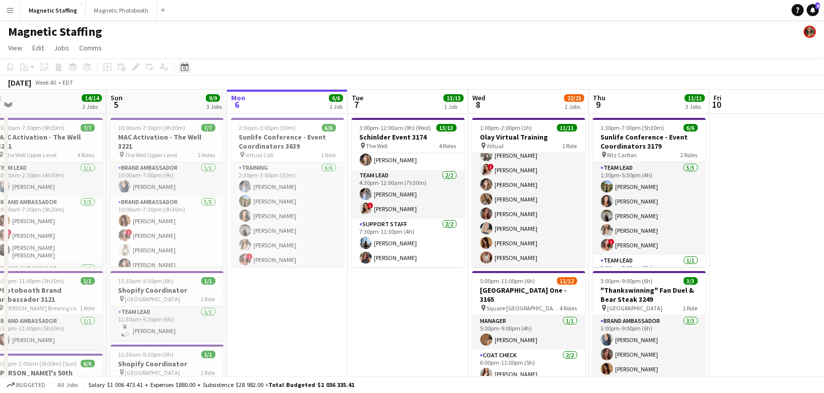
click at [185, 64] on icon "Date picker" at bounding box center [185, 67] width 8 height 8
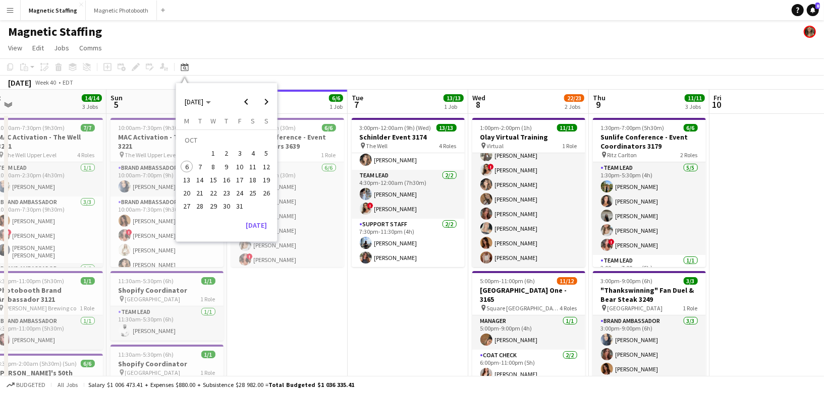
click at [211, 177] on span "15" at bounding box center [213, 180] width 12 height 12
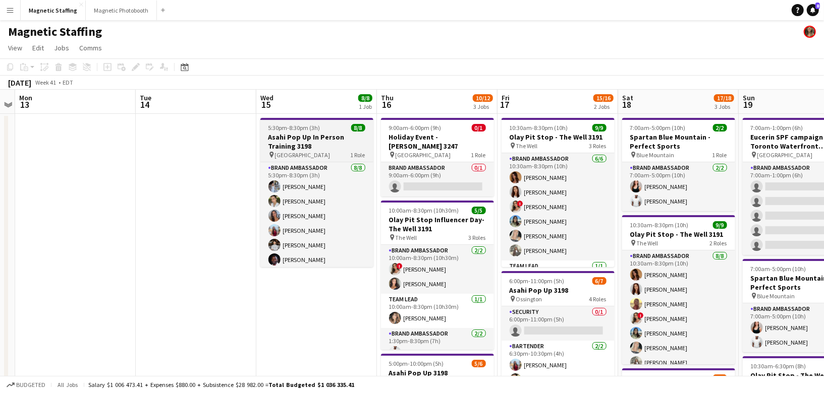
click at [298, 135] on h3 "Asahi Pop Up In Person Training 3198" at bounding box center [316, 142] width 113 height 18
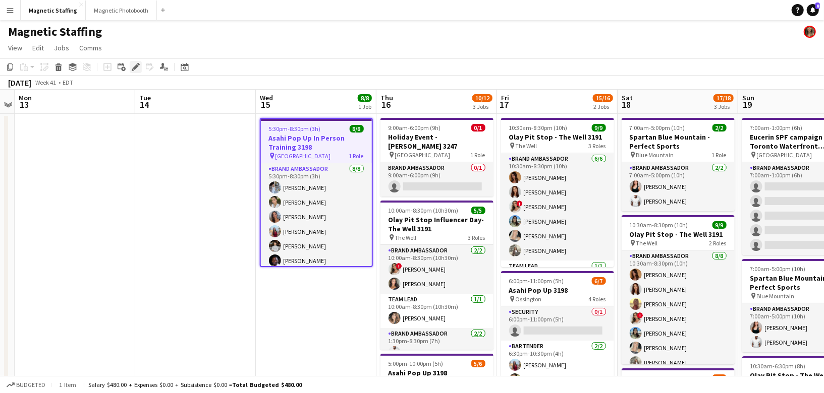
click at [133, 66] on icon "Edit" at bounding box center [136, 67] width 8 height 8
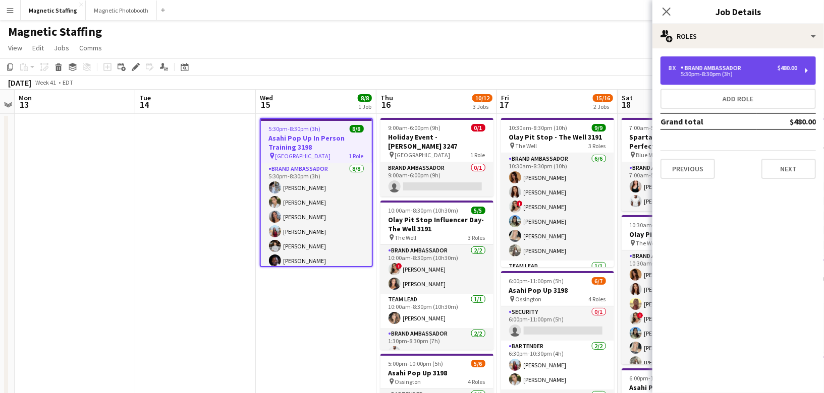
click at [692, 66] on div "Brand Ambassador" at bounding box center [712, 68] width 65 height 7
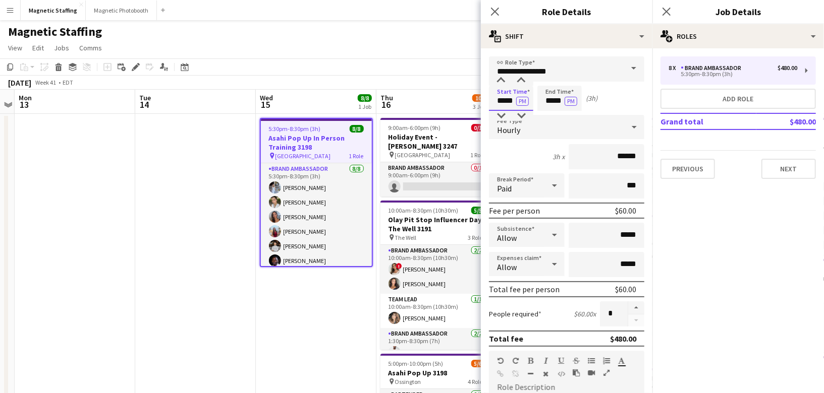
drag, startPoint x: 514, startPoint y: 99, endPoint x: 466, endPoint y: 96, distance: 48.0
click at [466, 98] on body "Menu Boards Boards Boards All jobs Status Workforce Workforce My Workforce Recr…" at bounding box center [412, 374] width 824 height 749
type input "*****"
drag, startPoint x: 519, startPoint y: 101, endPoint x: 432, endPoint y: 87, distance: 87.5
click at [436, 97] on body "Menu Boards Boards Boards All jobs Status Workforce Workforce My Workforce Recr…" at bounding box center [412, 374] width 824 height 749
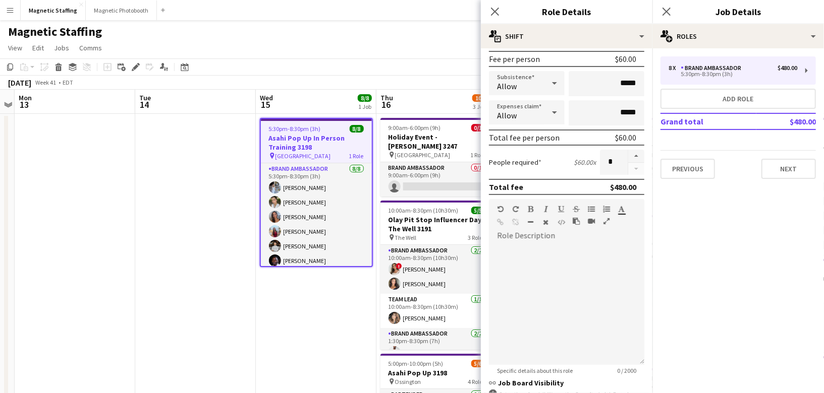
scroll to position [287, 0]
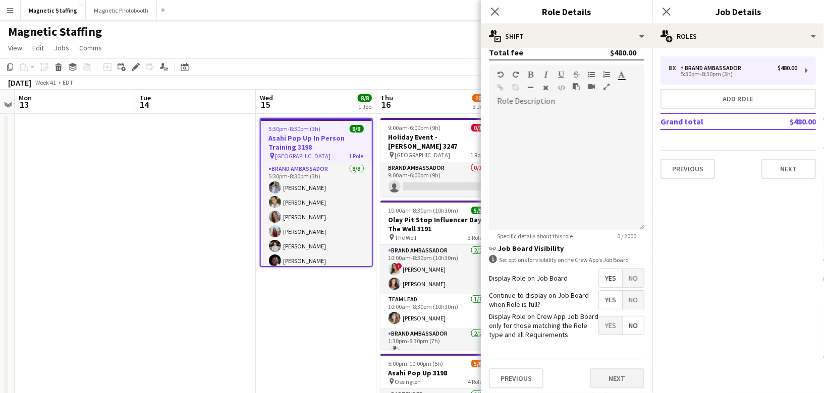
type input "*****"
click at [611, 376] on button "Next" at bounding box center [617, 379] width 54 height 20
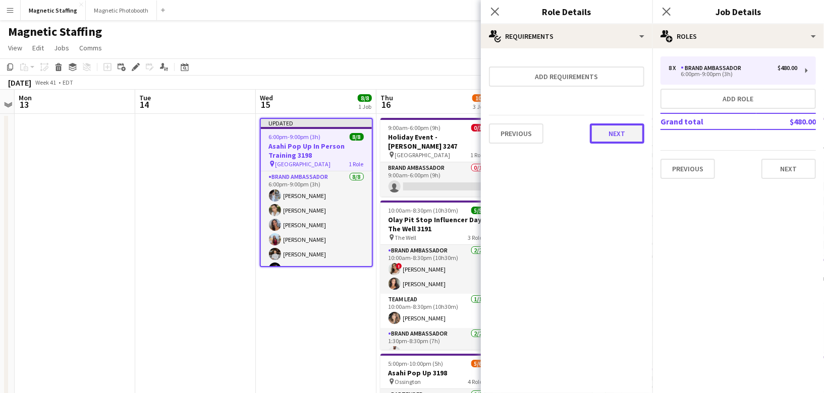
click at [614, 134] on button "Next" at bounding box center [617, 134] width 54 height 20
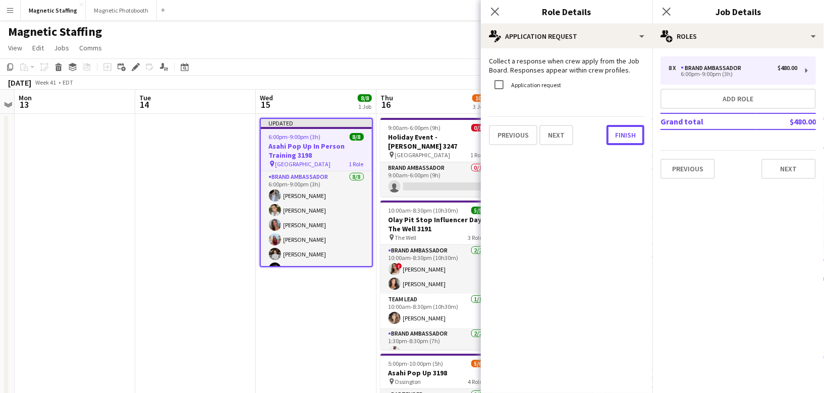
click at [614, 134] on button "Finish" at bounding box center [625, 135] width 38 height 20
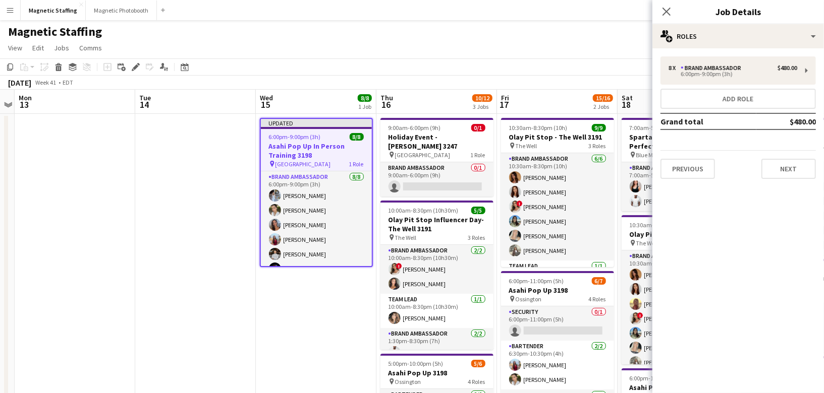
click at [534, 62] on app-toolbar "Copy Paste Paste Command V Paste with crew Command Shift V Paste linked Job [GE…" at bounding box center [412, 67] width 824 height 17
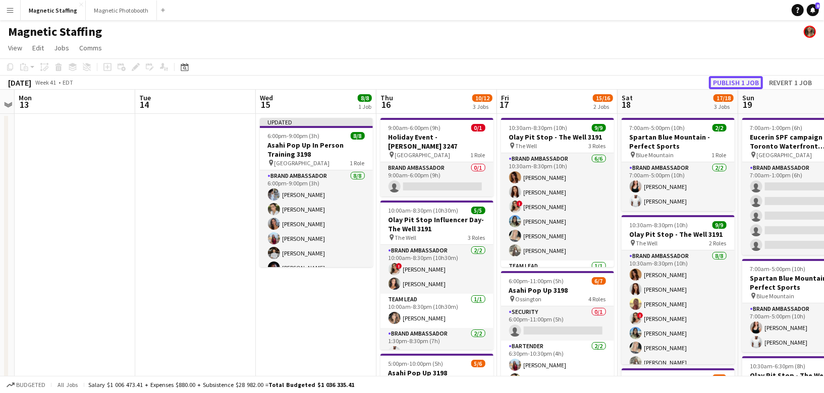
click at [725, 85] on button "Publish 1 job" at bounding box center [736, 82] width 54 height 13
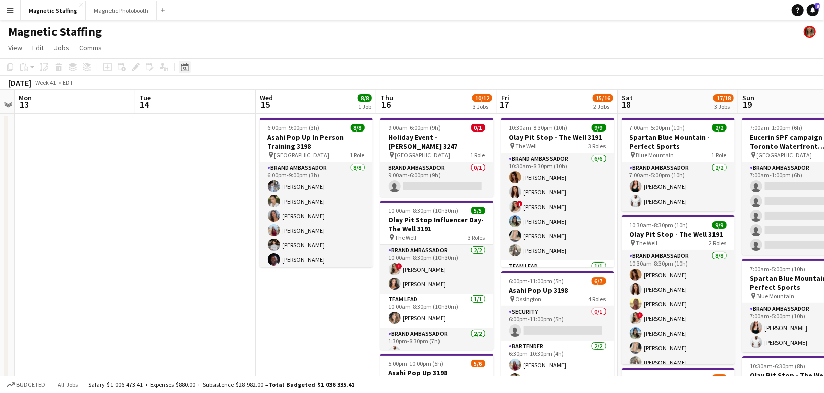
click at [186, 66] on icon "Date picker" at bounding box center [185, 67] width 8 height 8
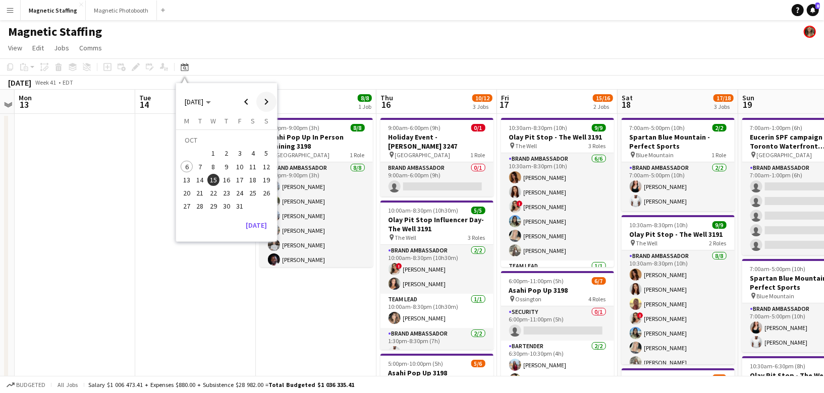
click at [264, 99] on span "Next month" at bounding box center [266, 102] width 20 height 20
click at [216, 153] on span "5" at bounding box center [213, 156] width 12 height 12
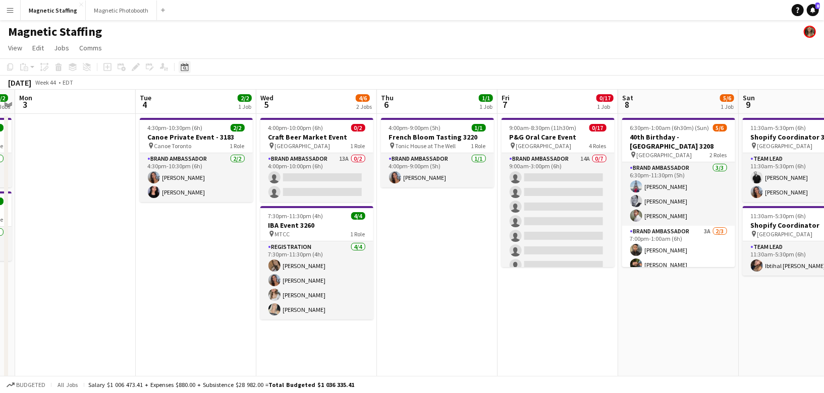
click at [182, 62] on div "Date picker" at bounding box center [185, 67] width 12 height 12
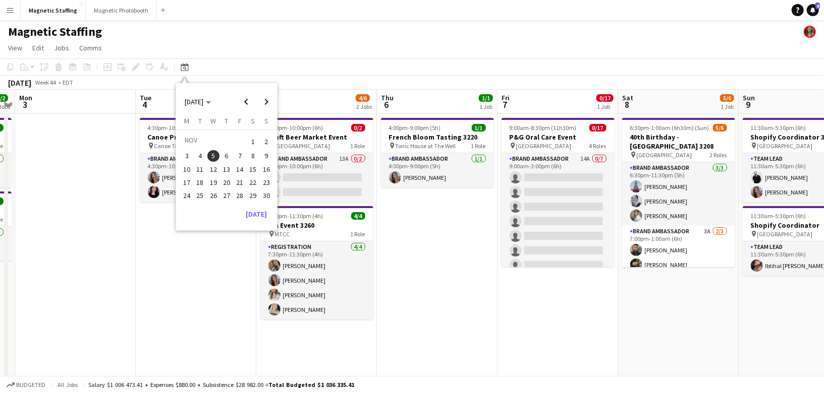
click at [239, 187] on span "21" at bounding box center [240, 183] width 12 height 12
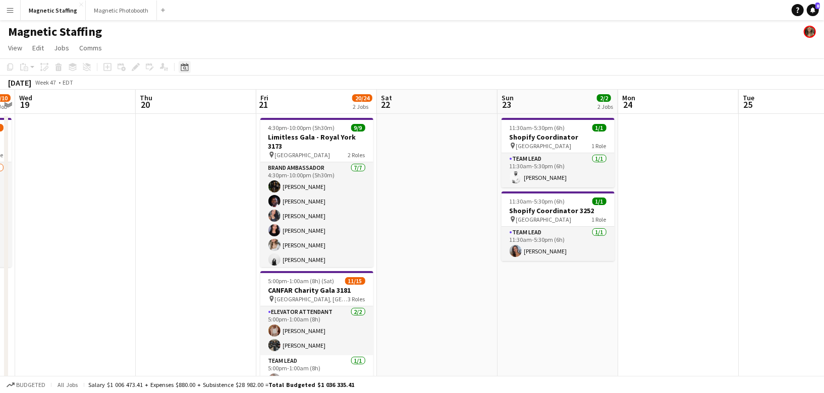
click at [190, 66] on div "Date picker" at bounding box center [185, 67] width 12 height 12
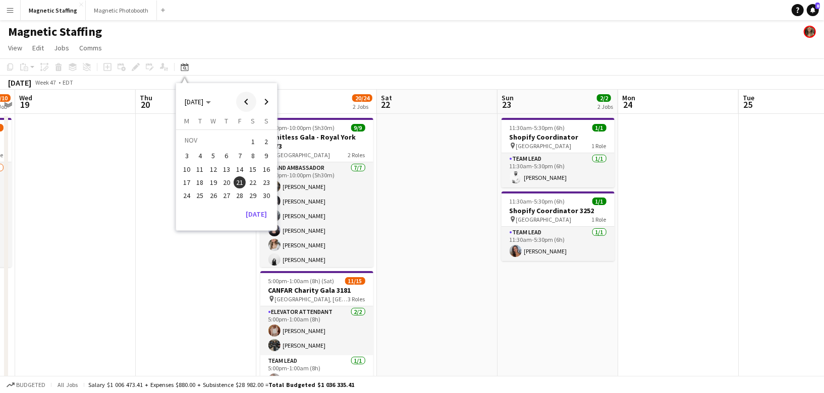
click at [252, 107] on span "Previous month" at bounding box center [246, 102] width 20 height 20
click at [265, 104] on span "Next month" at bounding box center [266, 102] width 20 height 20
click at [250, 142] on span "1" at bounding box center [253, 142] width 12 height 14
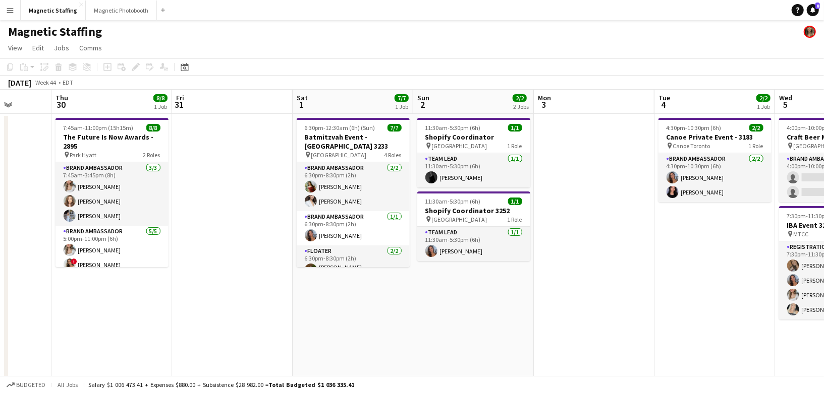
drag, startPoint x: 276, startPoint y: 245, endPoint x: 161, endPoint y: 249, distance: 115.1
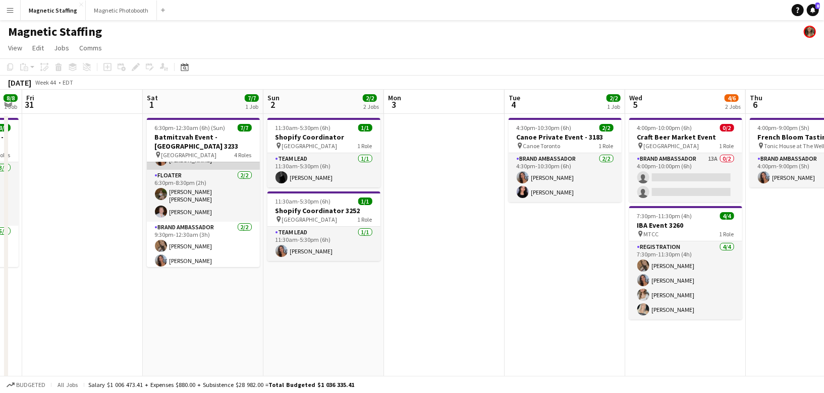
scroll to position [0, 0]
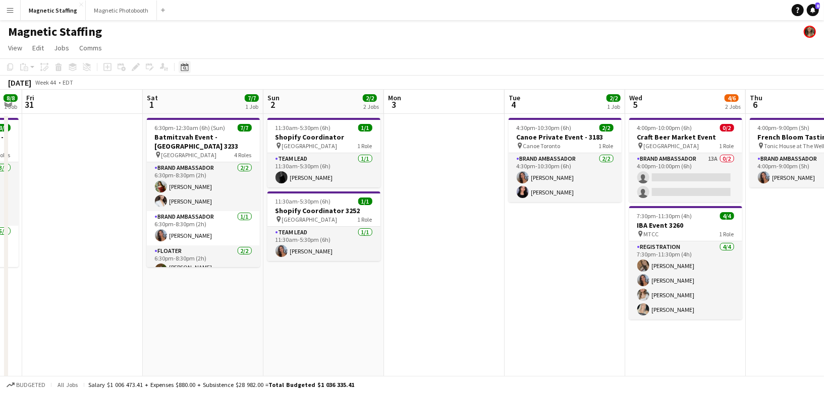
click at [186, 71] on div "Date picker" at bounding box center [185, 67] width 12 height 12
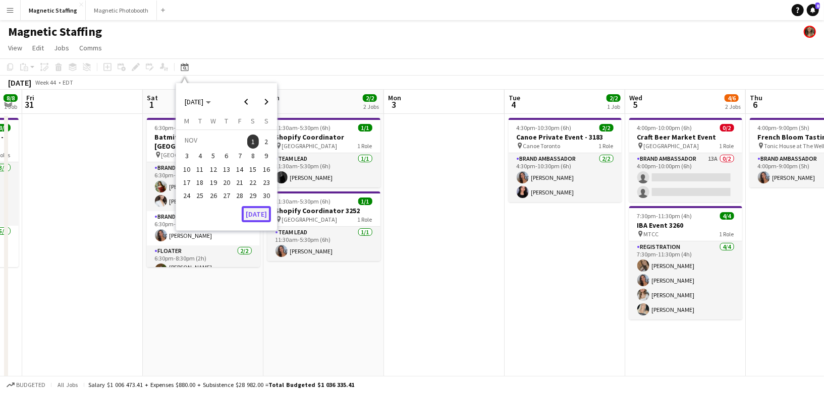
click at [254, 213] on button "[DATE]" at bounding box center [256, 214] width 29 height 16
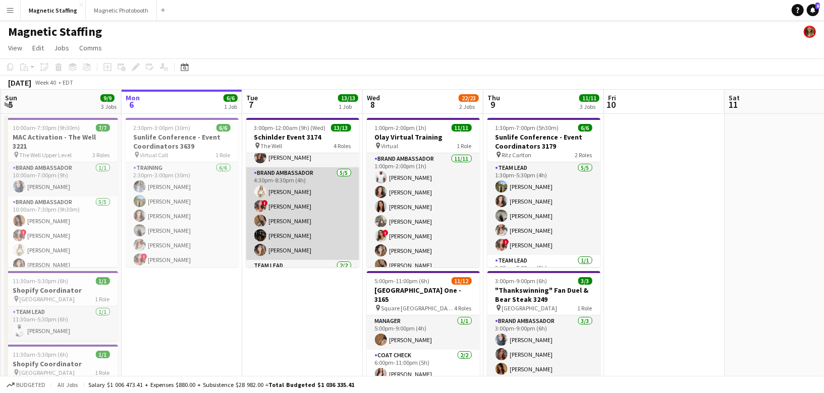
scroll to position [54, 0]
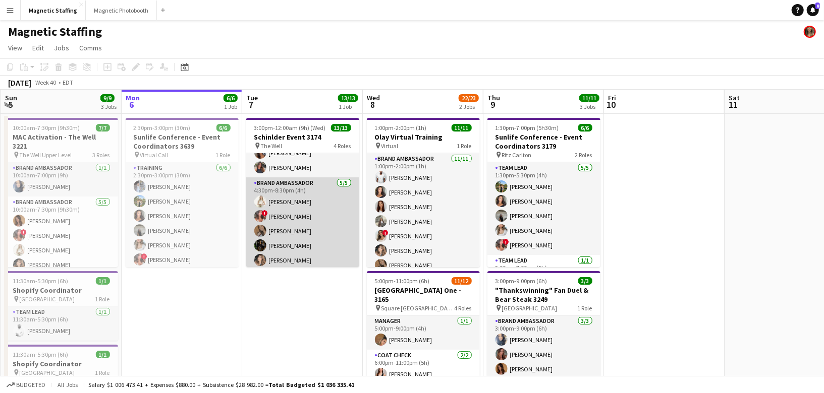
click at [273, 233] on app-card-role "Brand Ambassador [DATE] 4:30pm-8:30pm (4h) [PERSON_NAME] ! [PERSON_NAME] [PERSO…" at bounding box center [302, 224] width 113 height 93
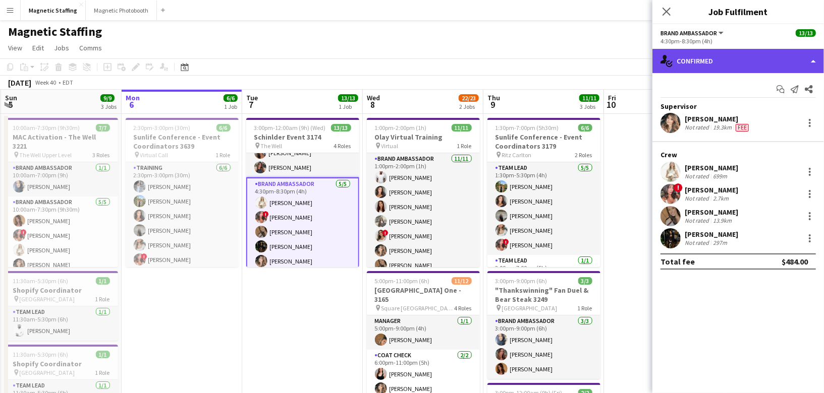
click at [738, 66] on div "single-neutral-actions-check-2 Confirmed" at bounding box center [738, 61] width 172 height 24
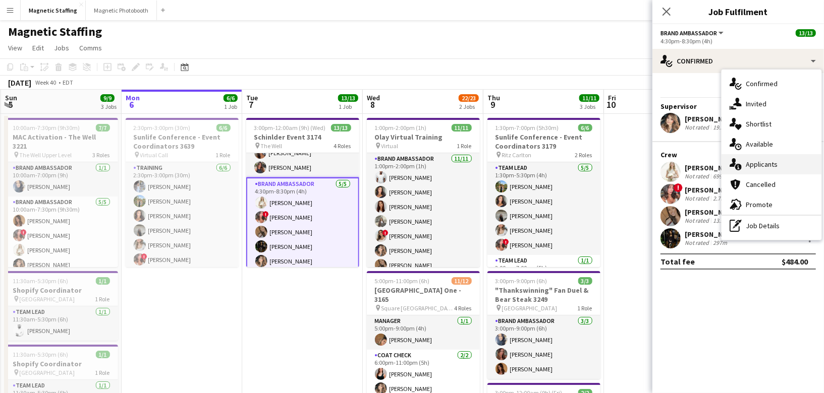
click at [743, 164] on div "single-neutral-actions-information Applicants" at bounding box center [771, 164] width 100 height 20
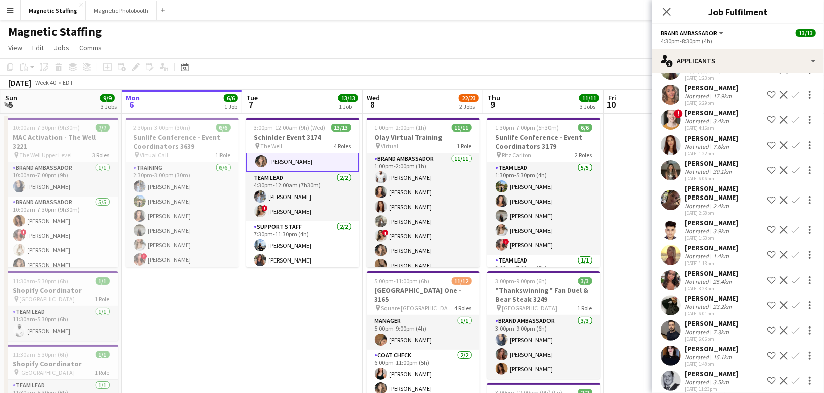
scroll to position [156, 0]
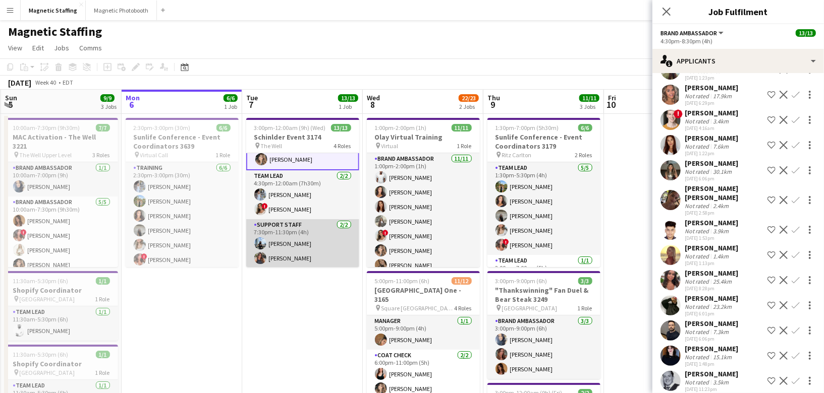
click at [309, 259] on app-card-role "Support Staff [DATE] 7:30pm-11:30pm (4h) [PERSON_NAME] [PERSON_NAME]" at bounding box center [302, 243] width 113 height 49
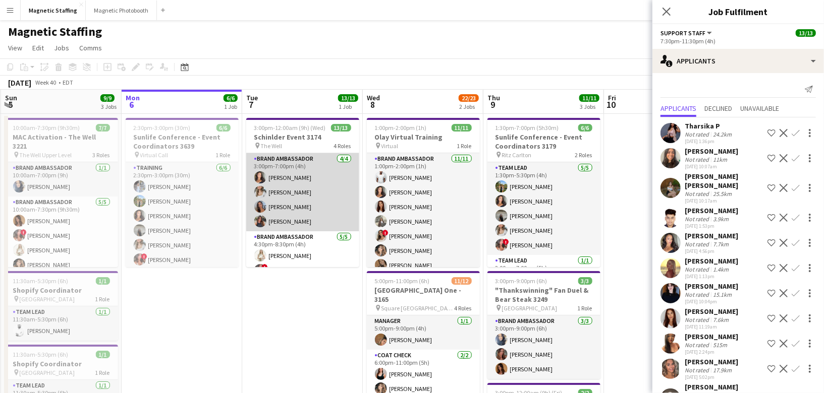
scroll to position [0, 360]
click at [318, 211] on app-card-role "Brand Ambassador [DATE] 3:00pm-7:00pm (4h) [PERSON_NAME] [PERSON_NAME] [PERSON_…" at bounding box center [303, 192] width 113 height 78
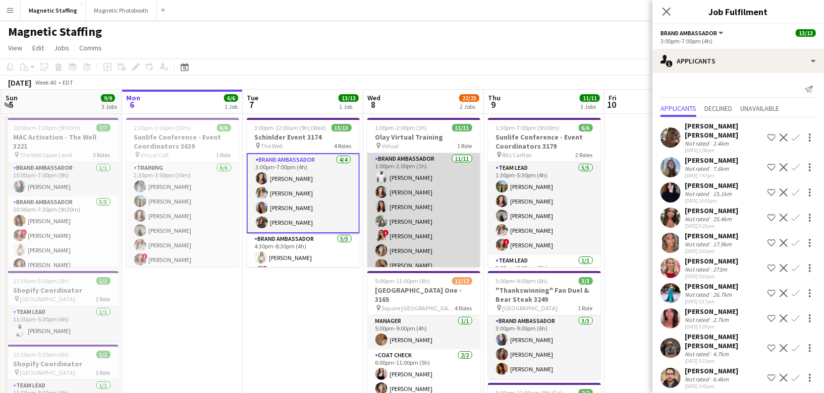
click at [433, 217] on app-card-role "Brand Ambassador [DATE] 1:00pm-2:00pm (1h) [PERSON_NAME] [PERSON_NAME] [PERSON_…" at bounding box center [423, 243] width 113 height 181
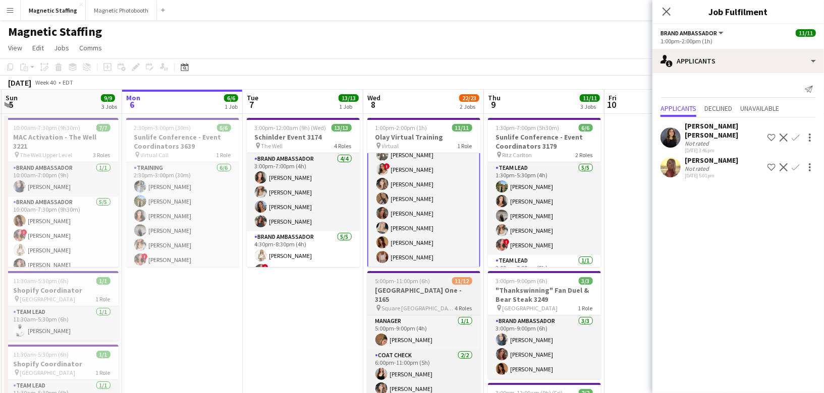
scroll to position [84, 0]
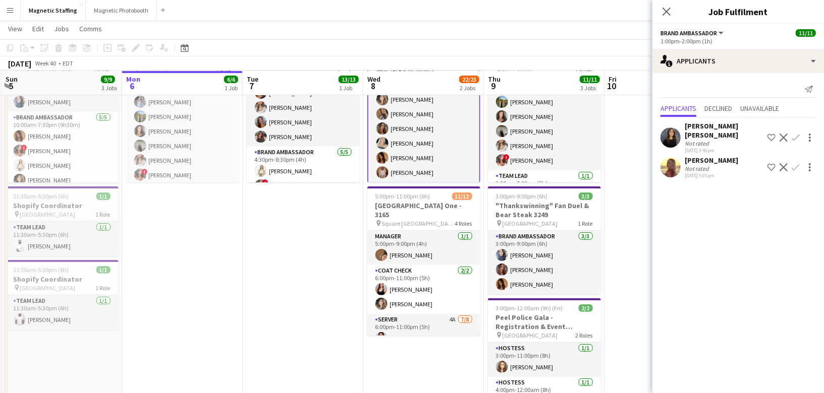
click at [424, 273] on app-card-role "Coat Check [DATE] 6:00pm-11:00pm (5h) [PERSON_NAME] [PERSON_NAME]" at bounding box center [423, 289] width 113 height 49
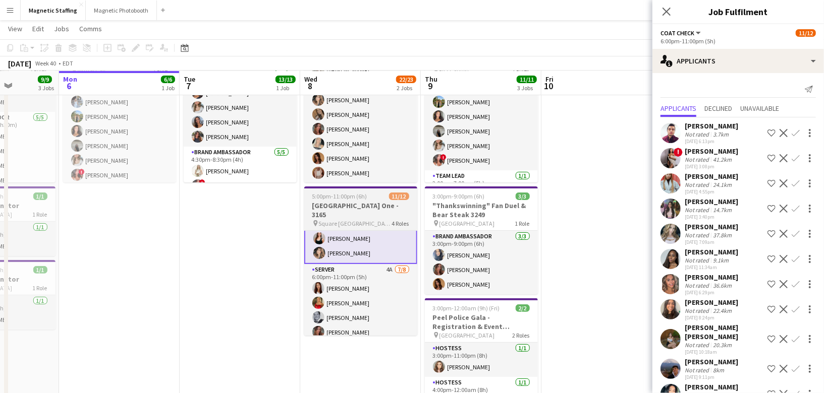
scroll to position [0, 341]
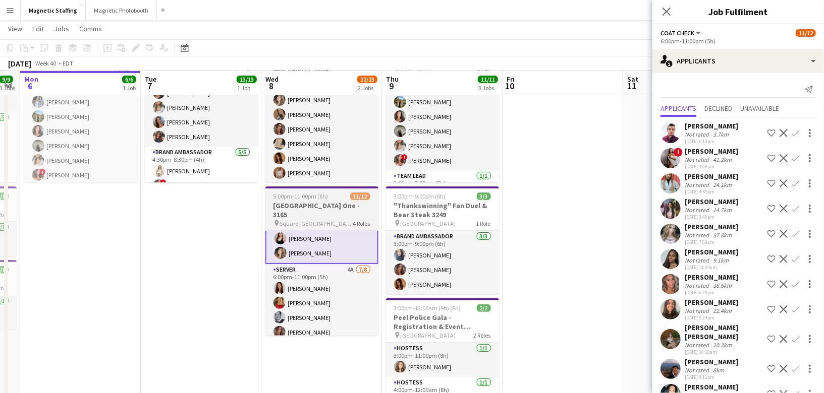
click at [424, 273] on app-card-role "Brand Ambassador [DATE] 3:00pm-9:00pm (6h) [PERSON_NAME] [PERSON_NAME] [PERSON_…" at bounding box center [442, 263] width 113 height 64
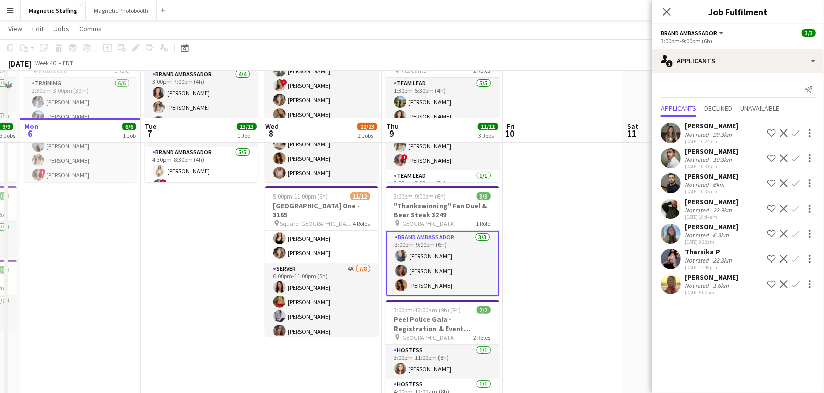
scroll to position [179, 0]
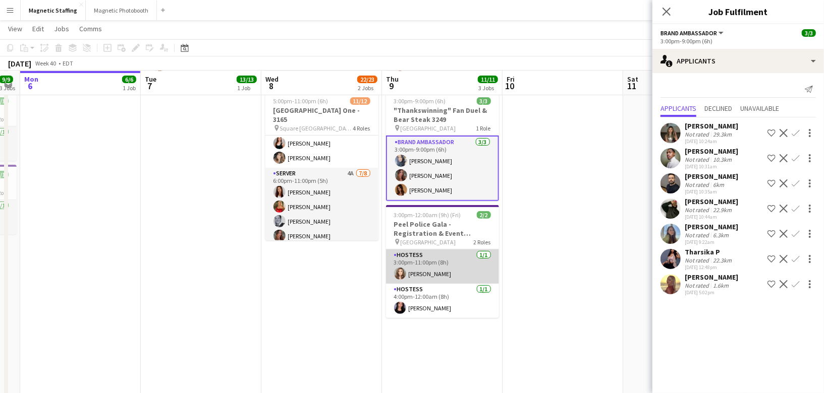
click at [443, 274] on app-card-role "Hostess [DATE] 3:00pm-11:00pm (8h) [PERSON_NAME]" at bounding box center [442, 267] width 113 height 34
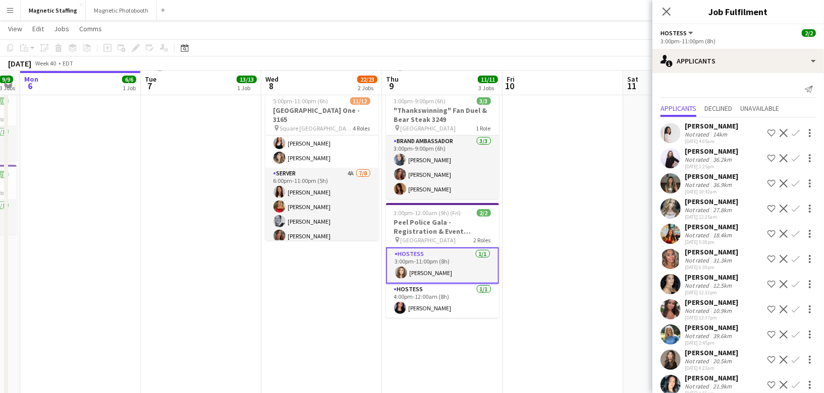
scroll to position [38, 0]
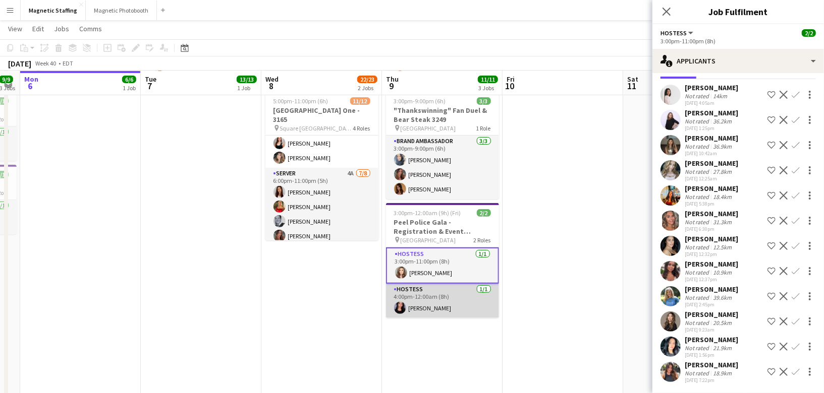
click at [448, 306] on app-card-role "Hostess [DATE] 4:00pm-12:00am (8h) [PERSON_NAME]" at bounding box center [442, 301] width 113 height 34
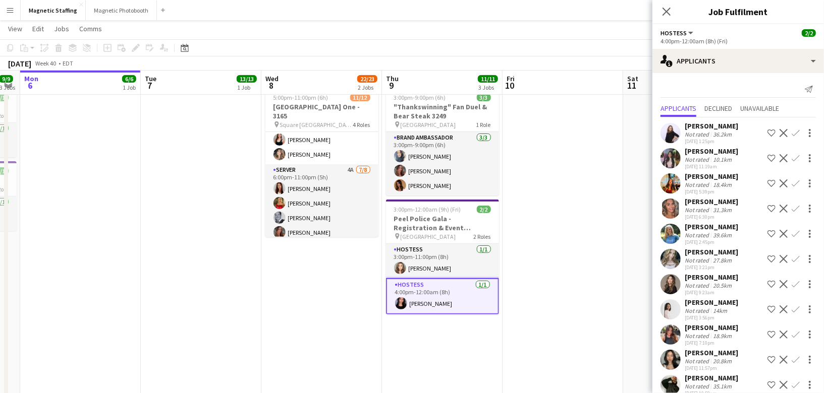
scroll to position [13, 0]
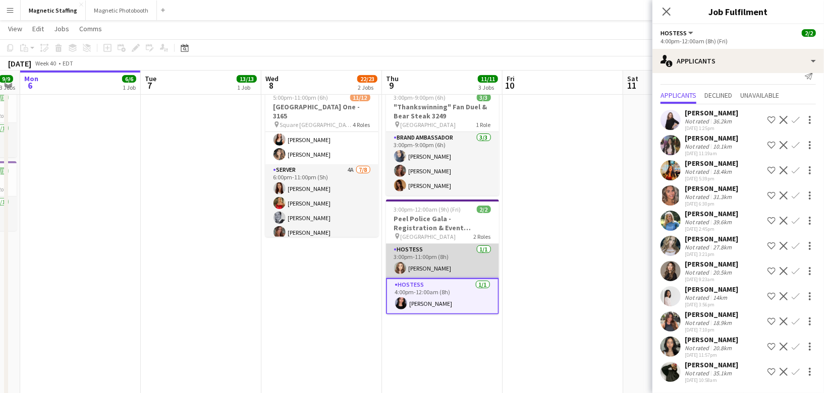
click at [426, 272] on app-card-role "Hostess [DATE] 3:00pm-11:00pm (8h) [PERSON_NAME]" at bounding box center [442, 261] width 113 height 34
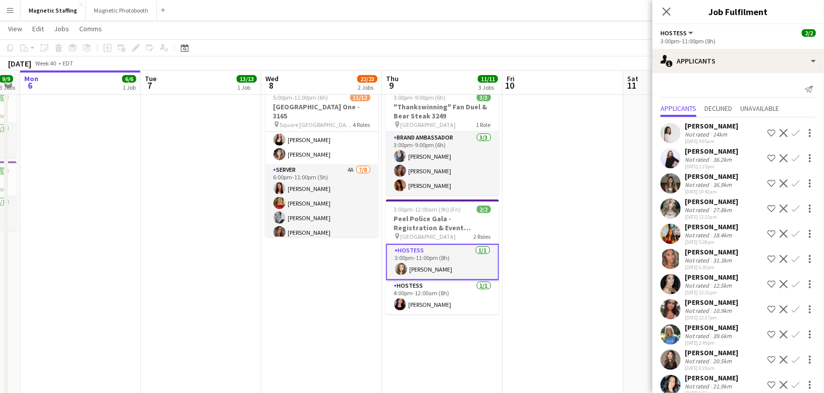
scroll to position [38, 0]
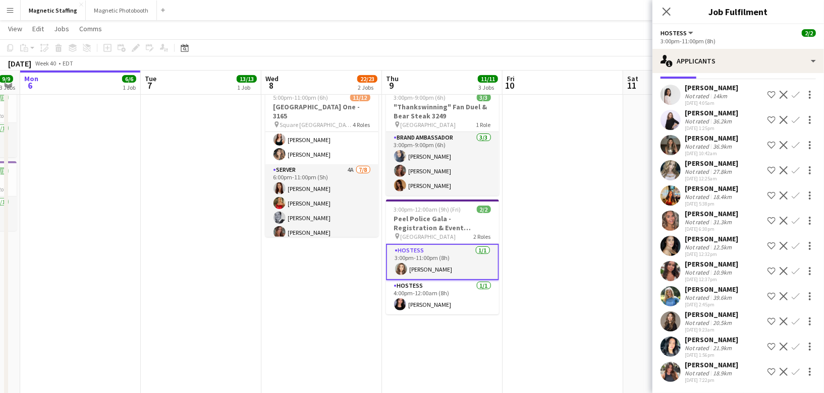
click at [786, 369] on app-icon "Decline" at bounding box center [783, 372] width 8 height 8
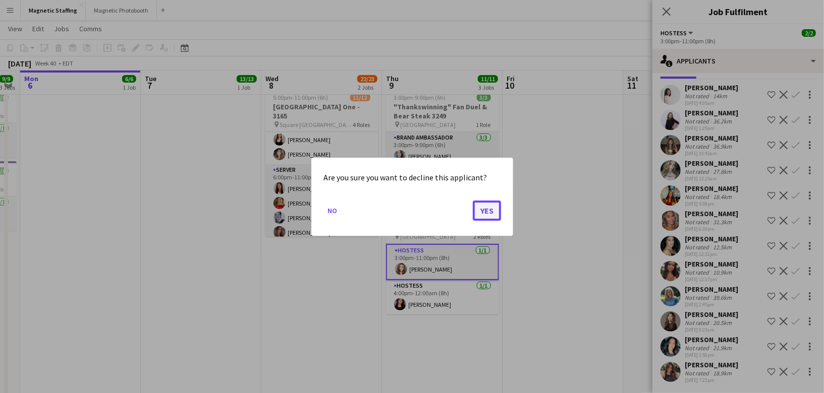
click at [488, 207] on button "Yes" at bounding box center [487, 210] width 28 height 20
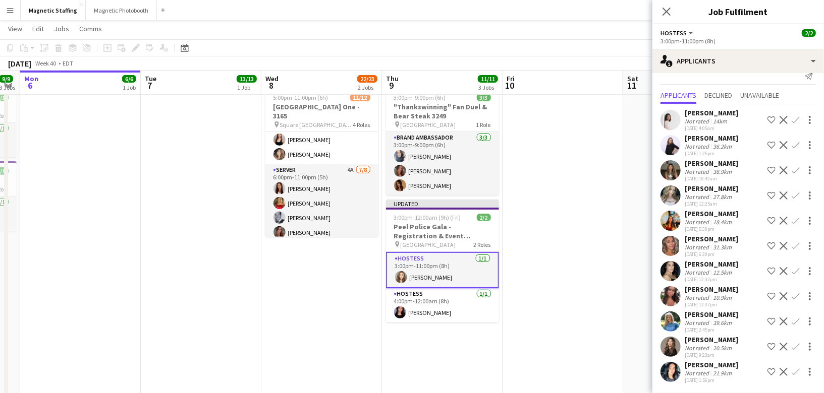
click at [782, 321] on app-icon "Decline" at bounding box center [783, 322] width 8 height 8
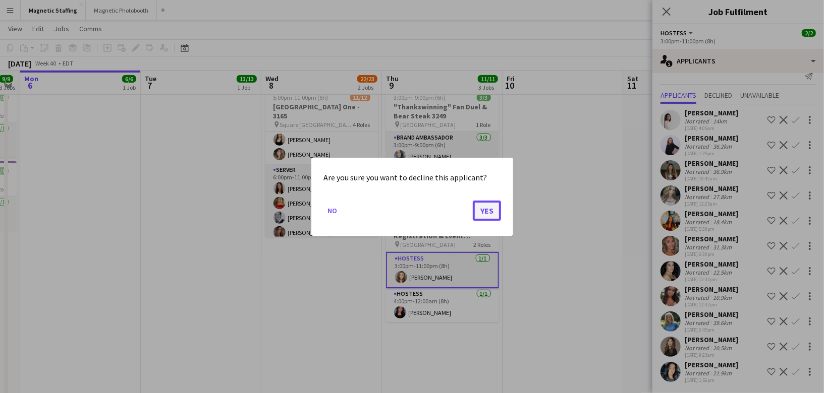
click at [481, 211] on button "Yes" at bounding box center [487, 210] width 28 height 20
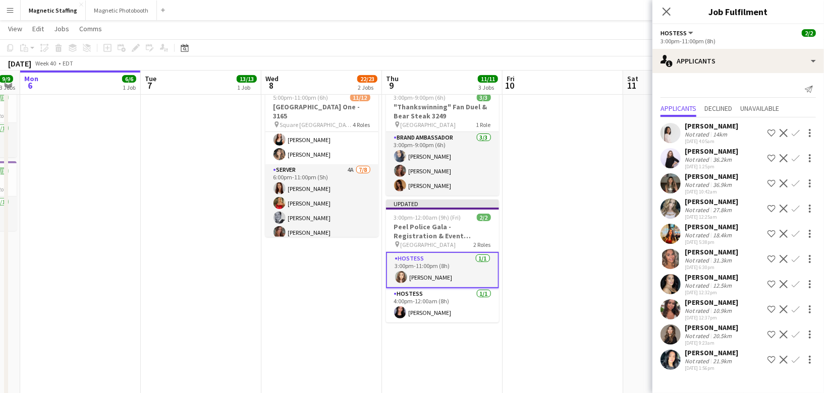
click at [784, 261] on app-icon "Decline" at bounding box center [783, 259] width 8 height 8
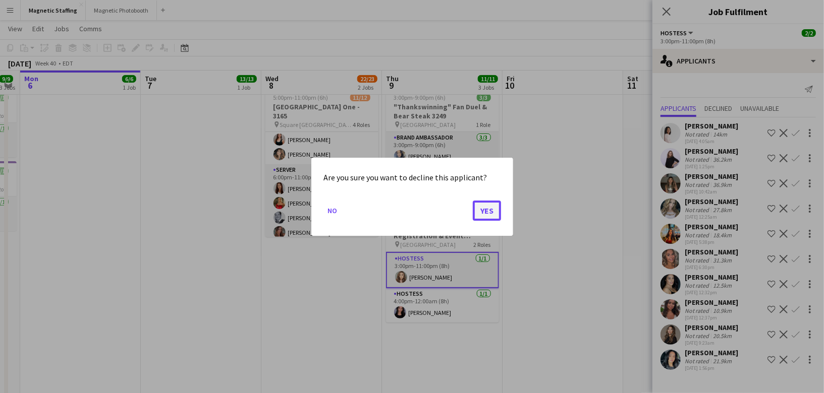
click at [482, 207] on button "Yes" at bounding box center [487, 210] width 28 height 20
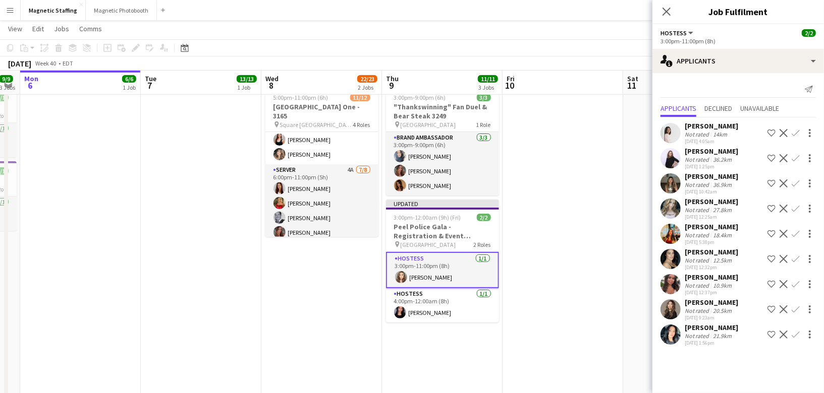
click at [782, 208] on app-icon "Decline" at bounding box center [783, 209] width 8 height 8
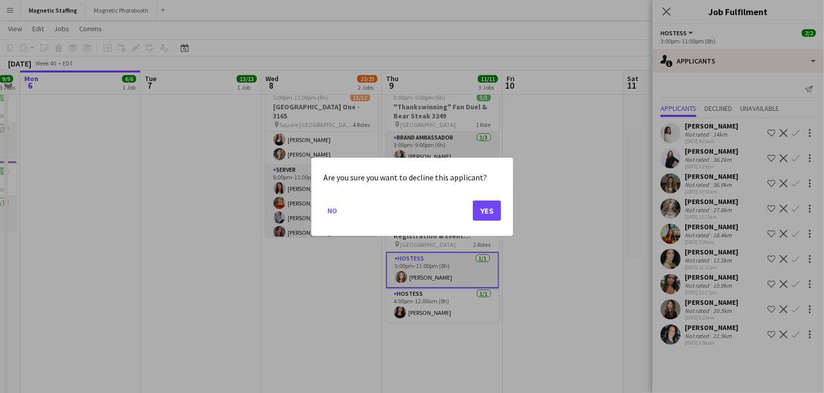
click at [488, 200] on mat-dialog-actions "No Yes" at bounding box center [412, 214] width 178 height 43
click at [487, 218] on button "Yes" at bounding box center [487, 210] width 28 height 20
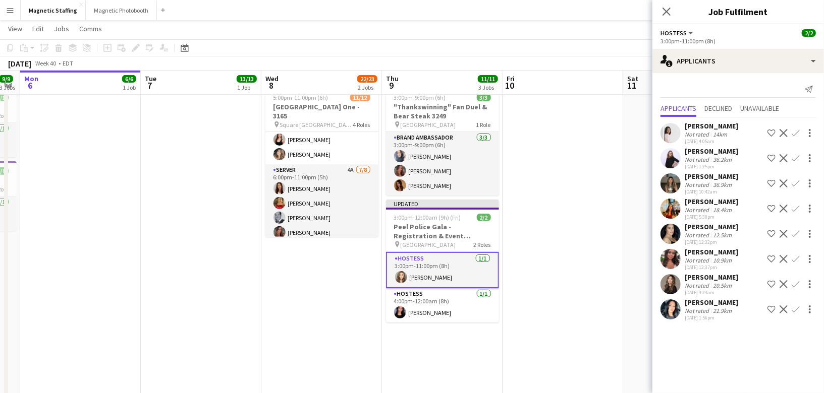
click at [784, 156] on app-icon "Decline" at bounding box center [783, 158] width 8 height 8
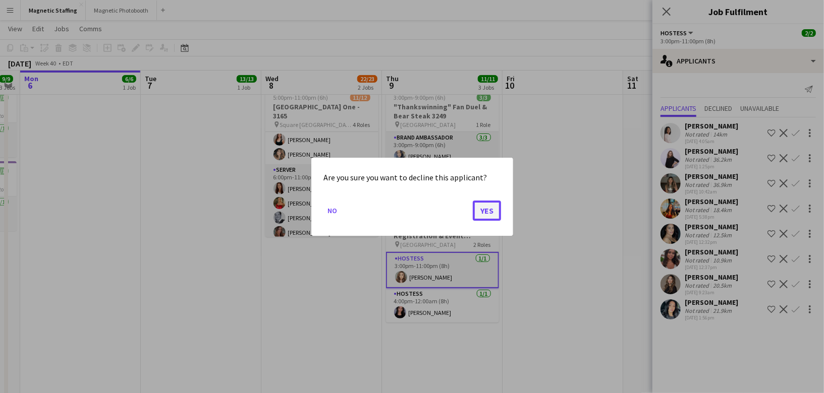
click at [491, 210] on button "Yes" at bounding box center [487, 210] width 28 height 20
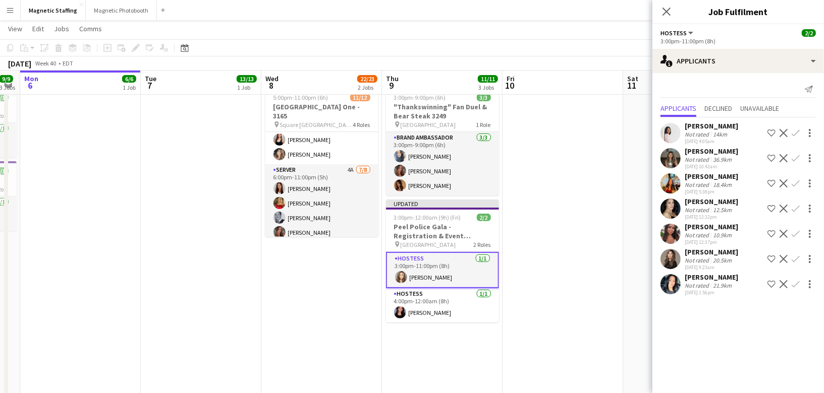
click at [570, 201] on app-date-cell at bounding box center [562, 216] width 121 height 572
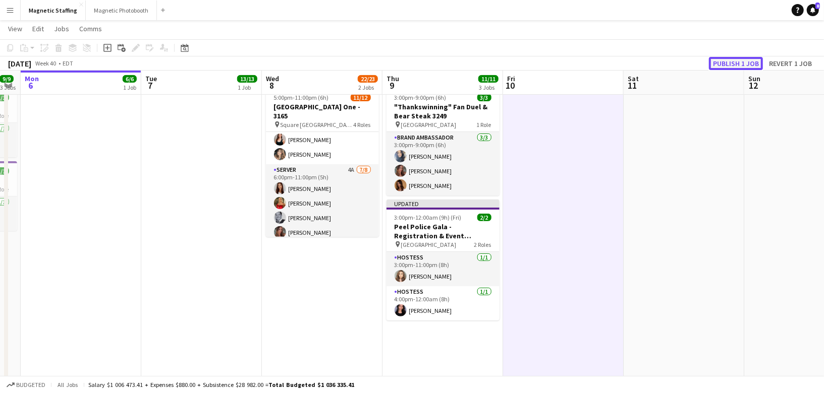
click at [733, 59] on button "Publish 1 job" at bounding box center [736, 63] width 54 height 13
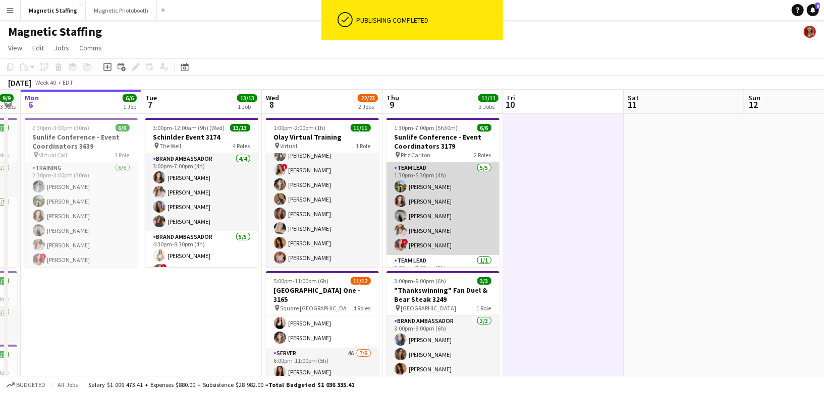
click at [436, 210] on app-card-role "Team Lead [DATE] 1:30pm-5:30pm (4h) [PERSON_NAME] [PERSON_NAME] [PERSON_NAME] […" at bounding box center [442, 208] width 113 height 93
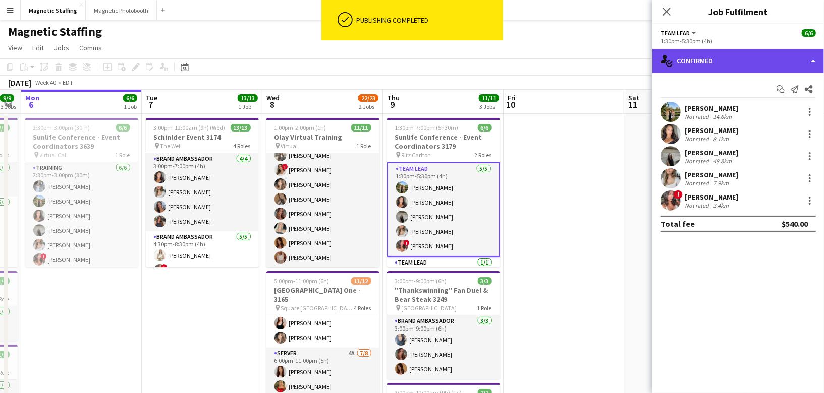
click at [729, 61] on div "single-neutral-actions-check-2 Confirmed" at bounding box center [738, 61] width 172 height 24
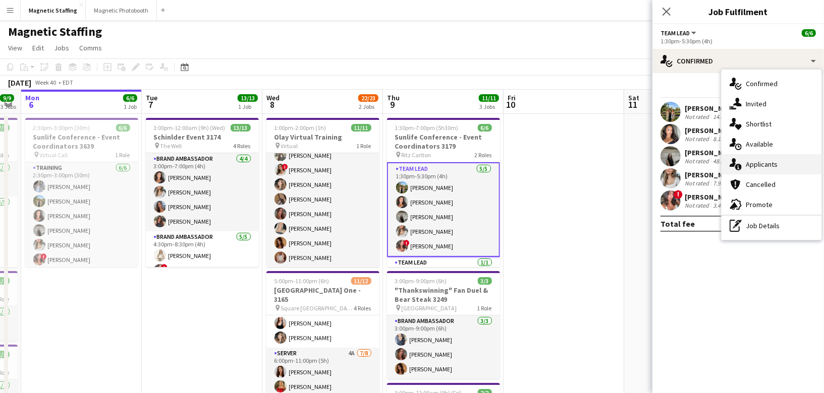
click at [748, 164] on span "Applicants" at bounding box center [762, 164] width 32 height 9
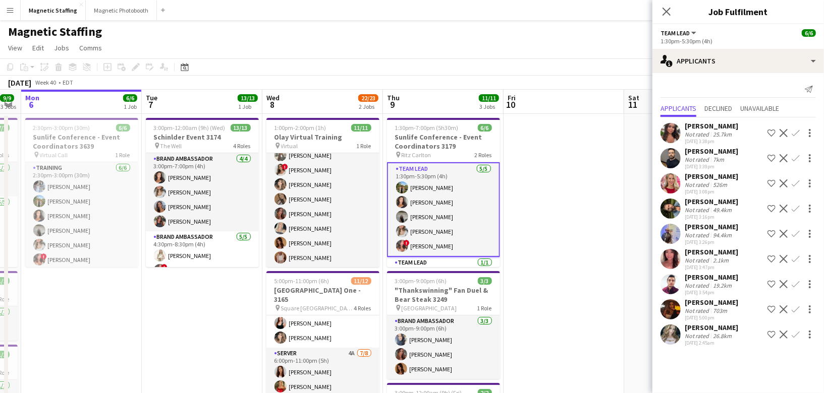
click at [9, 12] on app-icon "Menu" at bounding box center [10, 10] width 8 height 8
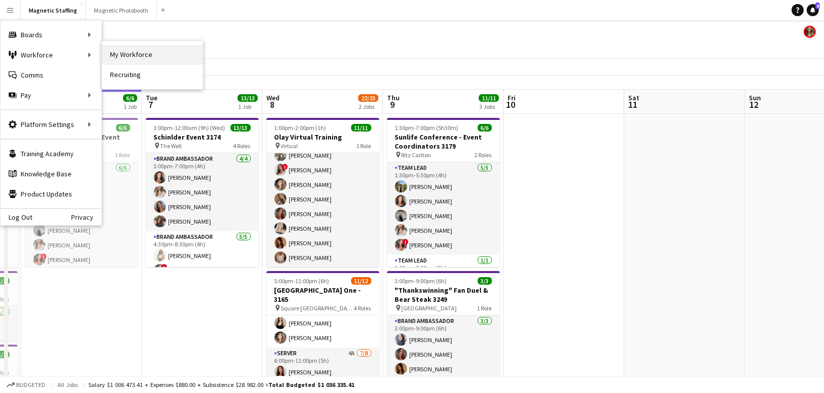
click at [134, 55] on link "My Workforce" at bounding box center [152, 55] width 101 height 20
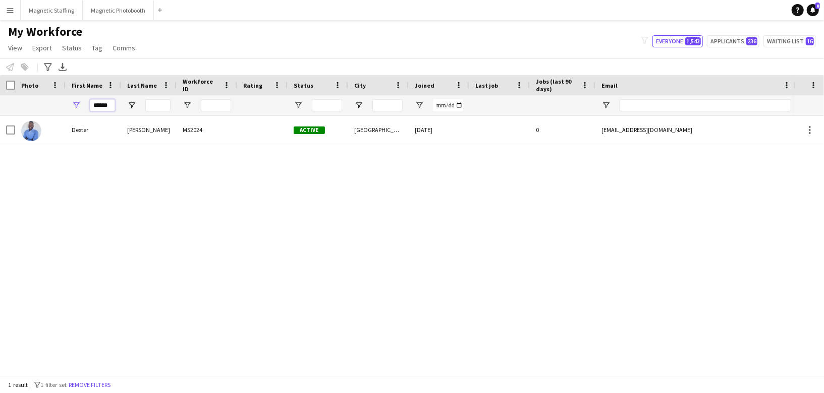
drag, startPoint x: 114, startPoint y: 107, endPoint x: 52, endPoint y: 105, distance: 62.1
click at [52, 106] on div "******" at bounding box center [547, 105] width 1094 height 20
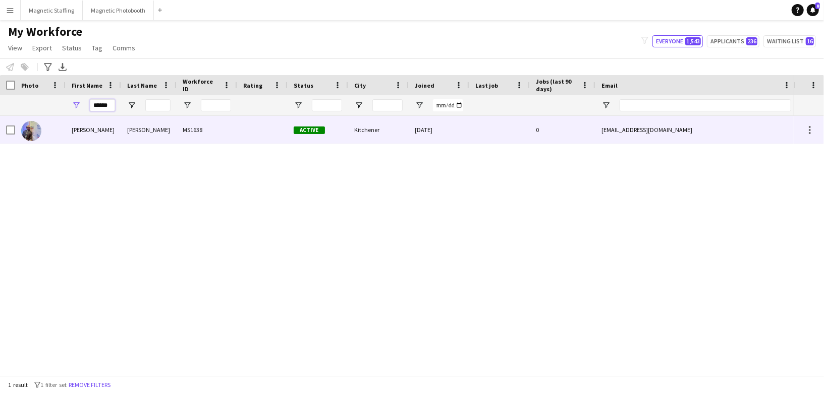
type input "******"
click at [62, 143] on div at bounding box center [40, 130] width 50 height 28
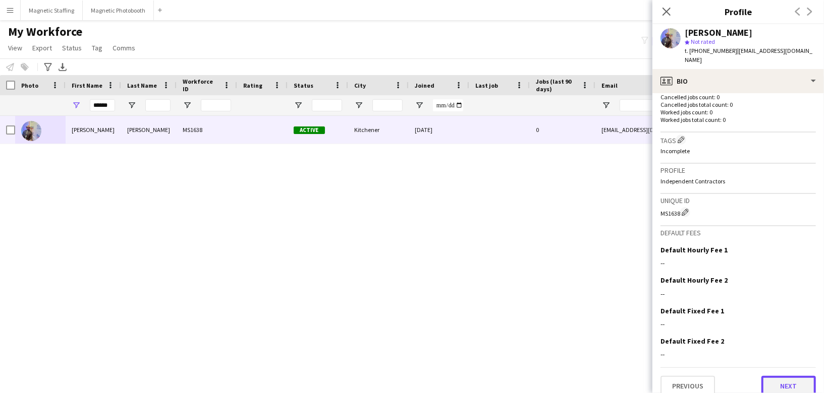
click at [778, 376] on button "Next" at bounding box center [788, 386] width 54 height 20
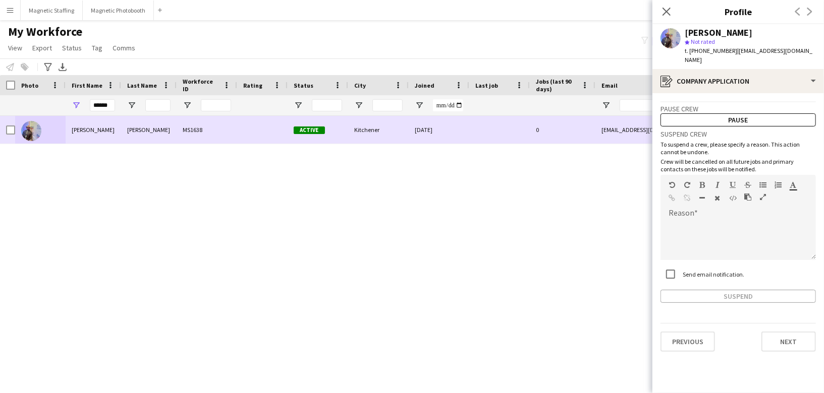
click at [312, 124] on div "Active" at bounding box center [318, 130] width 61 height 28
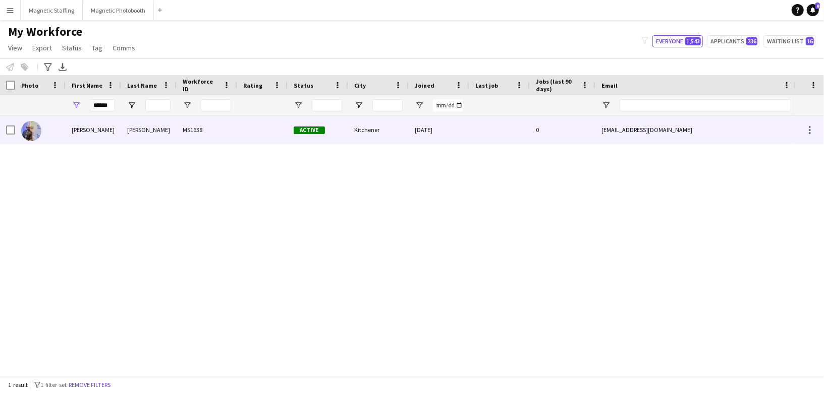
click at [208, 130] on div "MS1638" at bounding box center [207, 130] width 61 height 28
